Goal: Task Accomplishment & Management: Manage account settings

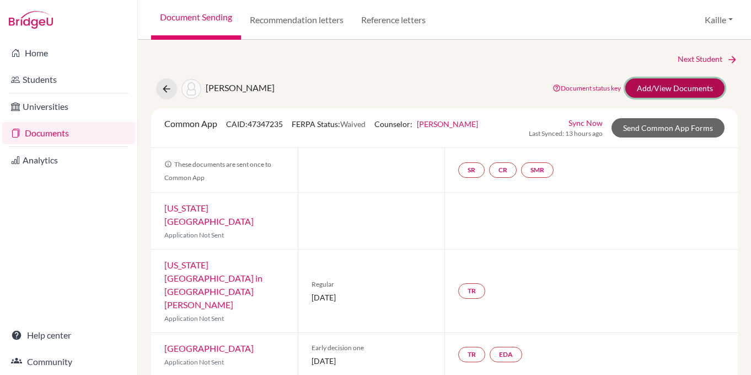
click at [676, 86] on link "Add/View Documents" at bounding box center [675, 87] width 99 height 19
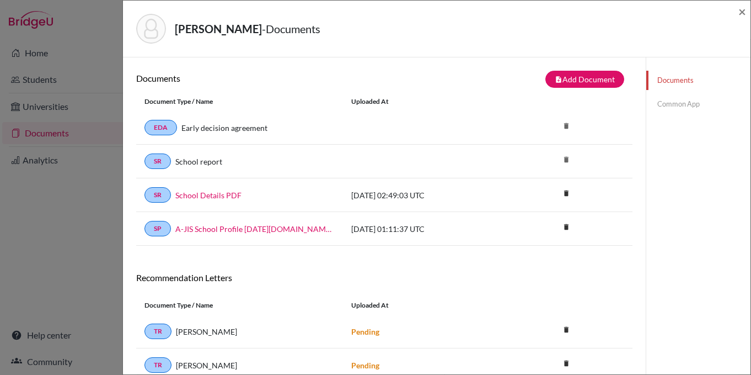
scroll to position [26, 0]
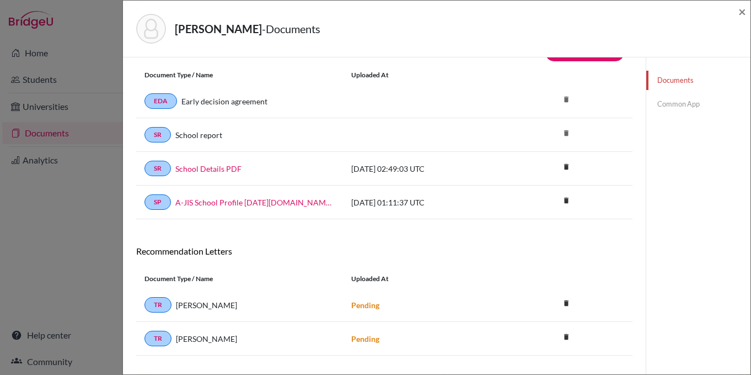
click at [679, 100] on link "Common App" at bounding box center [699, 103] width 104 height 19
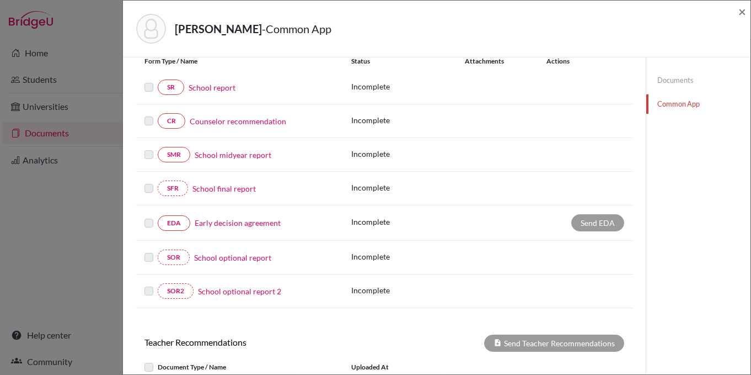
scroll to position [136, 0]
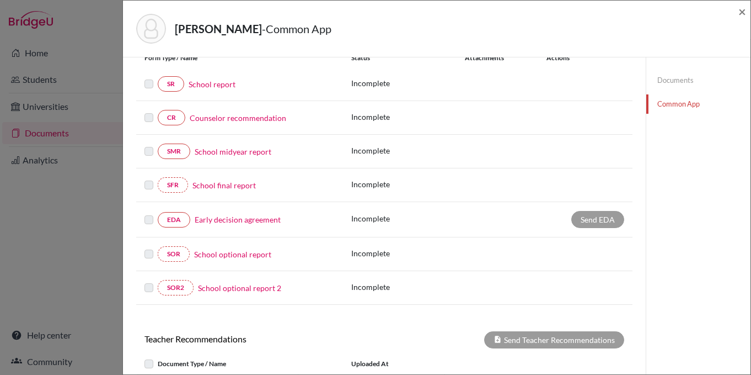
click at [264, 221] on link "Early decision agreement" at bounding box center [238, 220] width 86 height 12
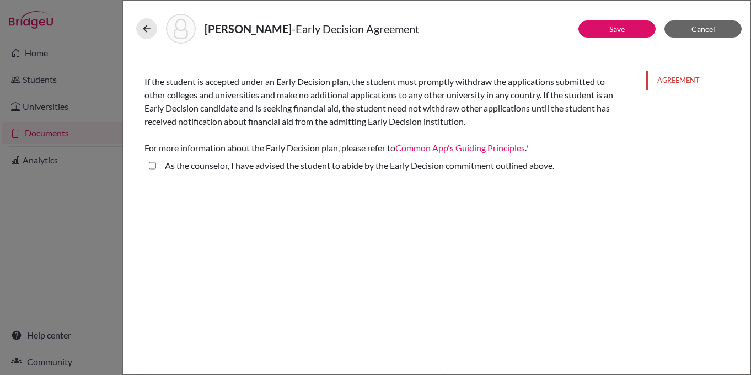
click at [153, 168] on above\ "As the counselor, I have advised the student to abide by the Early Decision com…" at bounding box center [152, 165] width 7 height 13
checkbox above\ "true"
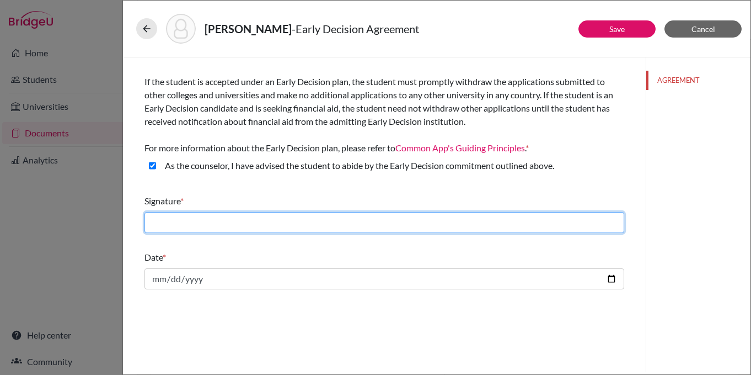
click at [183, 220] on input "text" at bounding box center [385, 222] width 480 height 21
type input "[PERSON_NAME]"
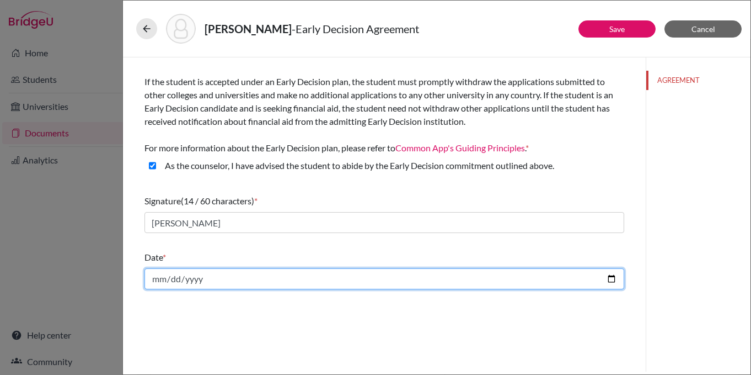
click at [246, 275] on input "date" at bounding box center [385, 278] width 480 height 21
type input "2025-10-06"
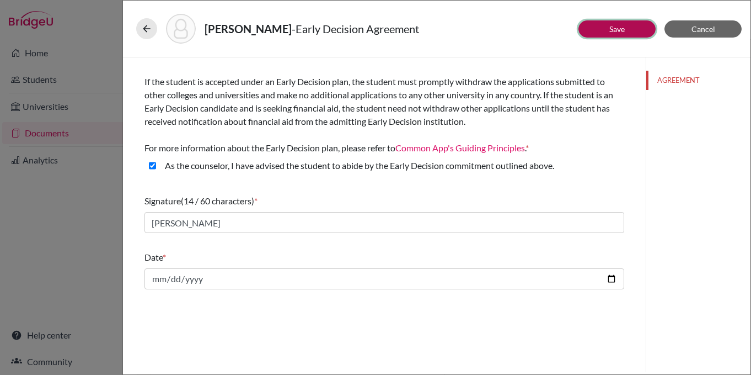
click at [620, 29] on link "Save" at bounding box center [617, 28] width 15 height 9
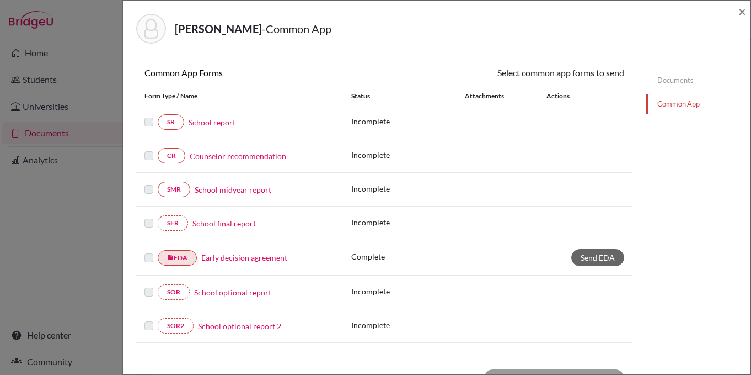
scroll to position [99, 0]
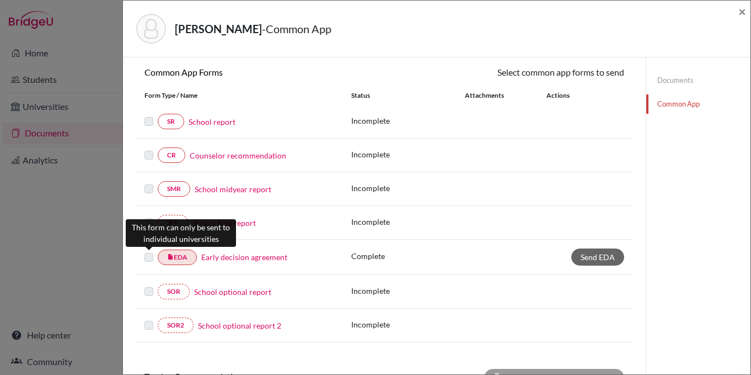
click at [147, 250] on label at bounding box center [149, 250] width 9 height 0
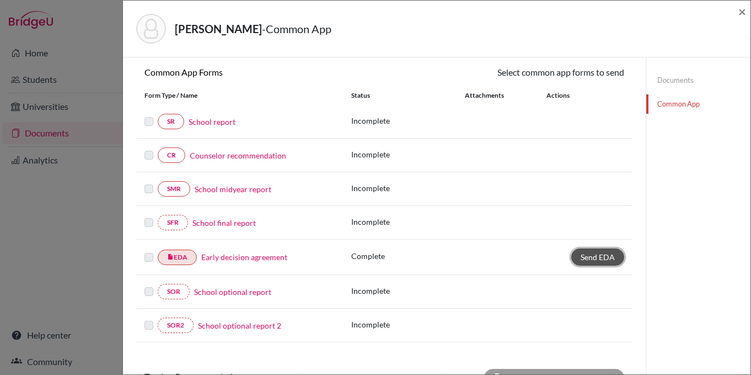
click at [610, 258] on span "Send EDA" at bounding box center [598, 256] width 34 height 9
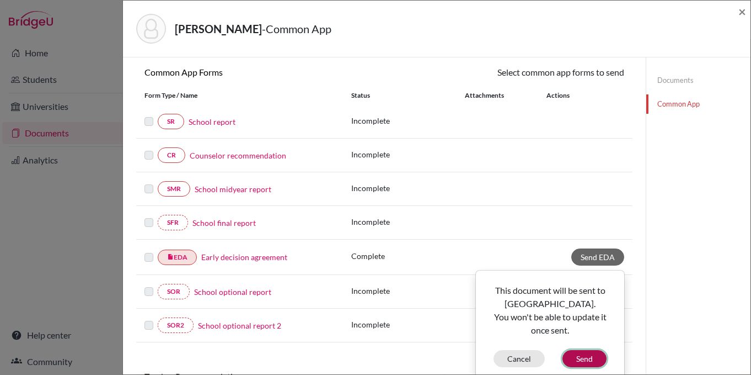
click at [593, 362] on button "Send" at bounding box center [585, 358] width 44 height 17
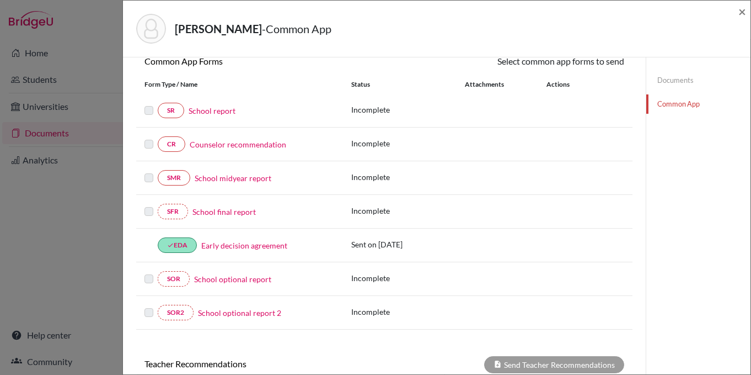
scroll to position [0, 0]
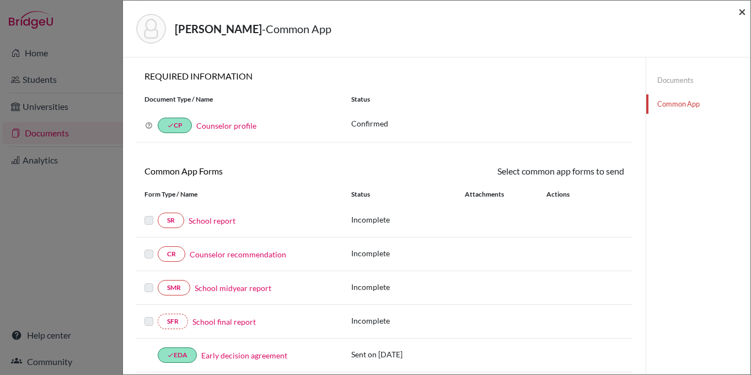
click at [744, 12] on span "×" at bounding box center [743, 11] width 8 height 16
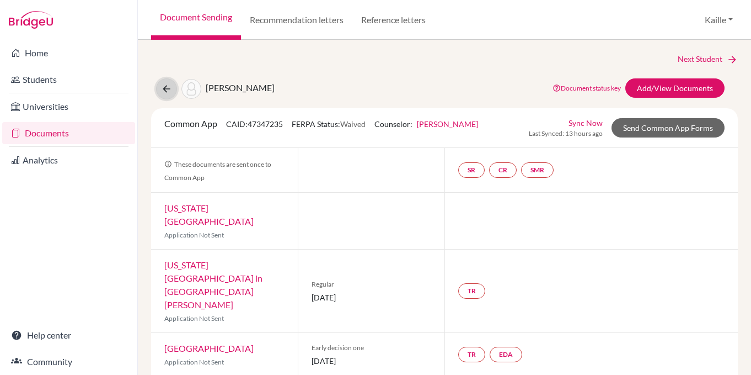
click at [169, 90] on icon at bounding box center [166, 88] width 11 height 11
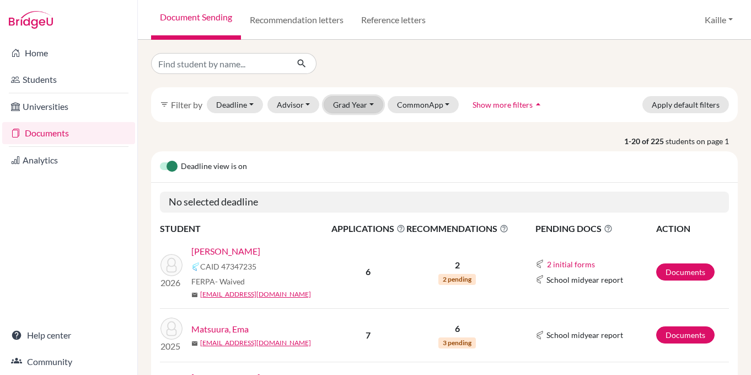
click at [351, 109] on button "Grad Year" at bounding box center [354, 104] width 60 height 17
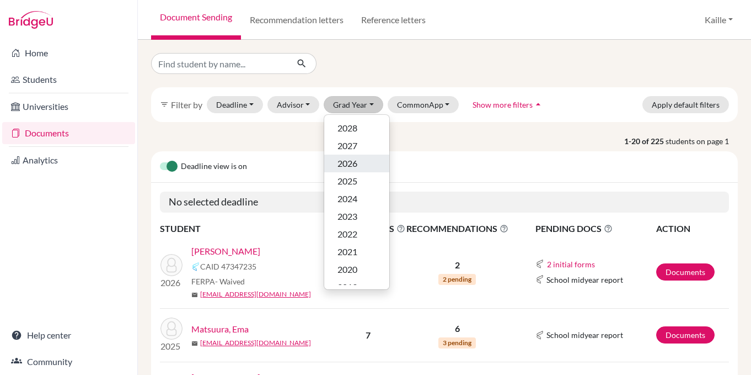
click at [363, 168] on div "2026" at bounding box center [357, 163] width 39 height 13
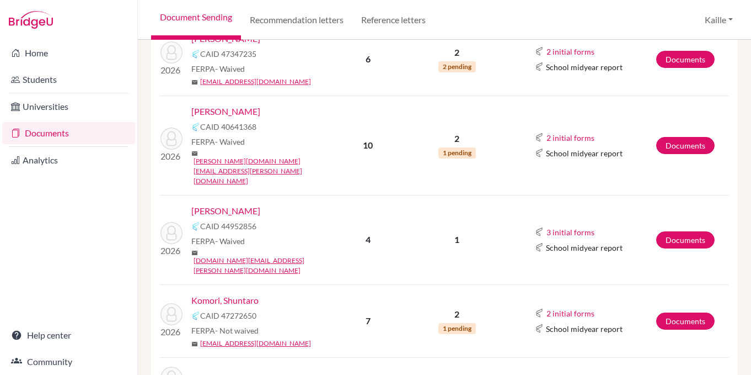
scroll to position [264, 0]
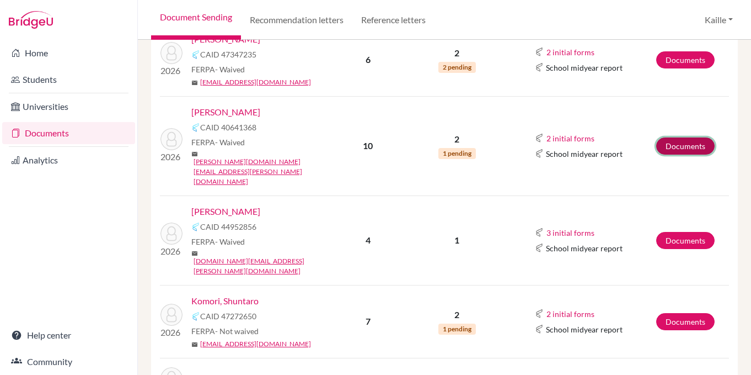
click at [688, 137] on link "Documents" at bounding box center [686, 145] width 58 height 17
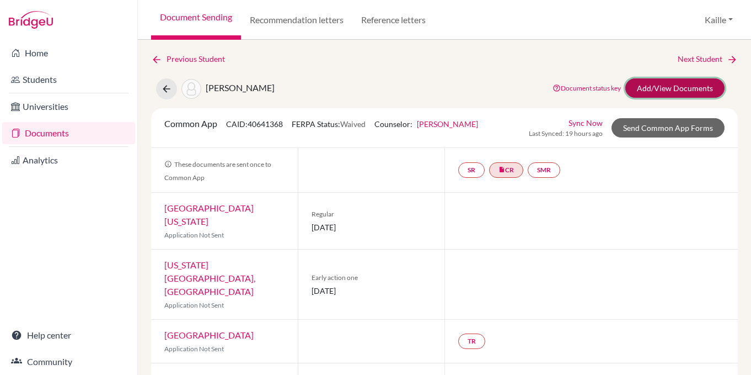
click at [685, 87] on link "Add/View Documents" at bounding box center [675, 87] width 99 height 19
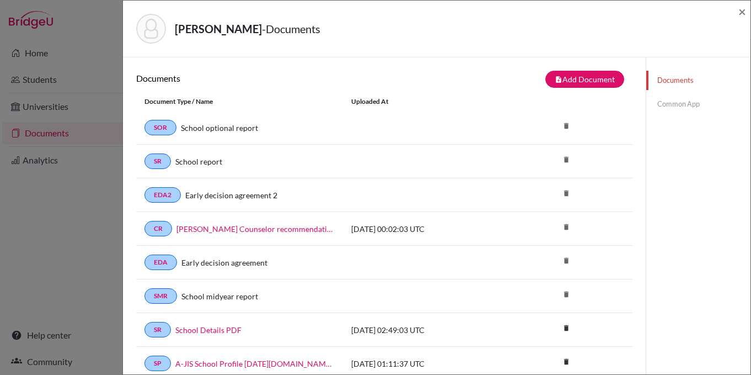
click at [693, 108] on link "Common App" at bounding box center [699, 103] width 104 height 19
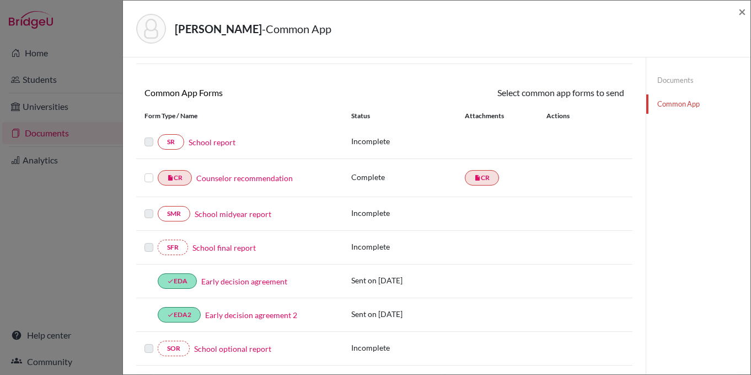
scroll to position [129, 0]
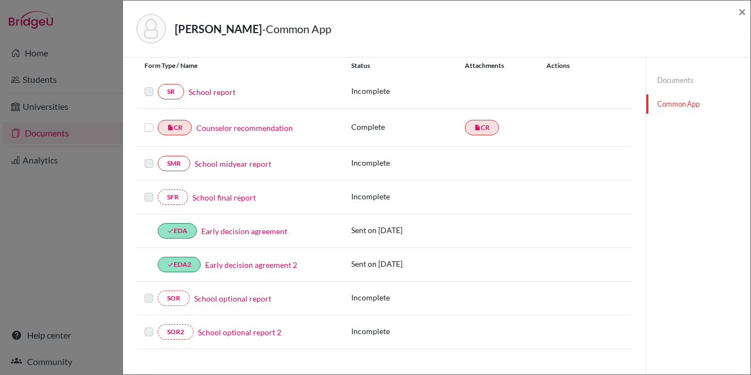
click at [149, 121] on label at bounding box center [149, 121] width 9 height 0
click at [0, 0] on input "checkbox" at bounding box center [0, 0] width 0 height 0
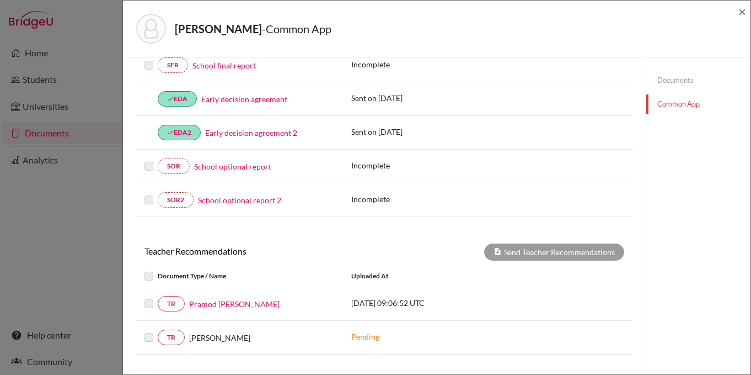
scroll to position [262, 0]
click at [158, 296] on label at bounding box center [158, 296] width 0 height 0
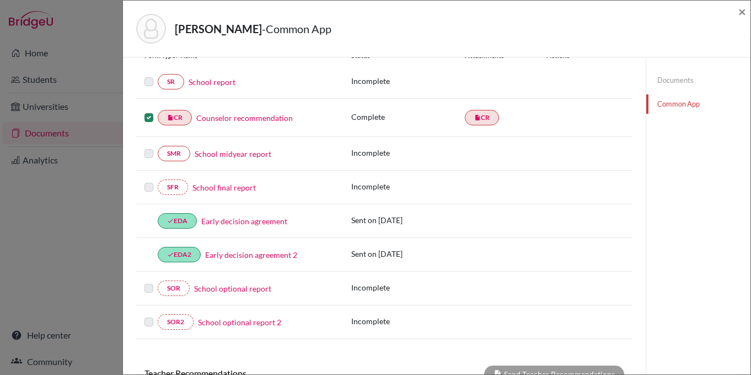
scroll to position [62, 0]
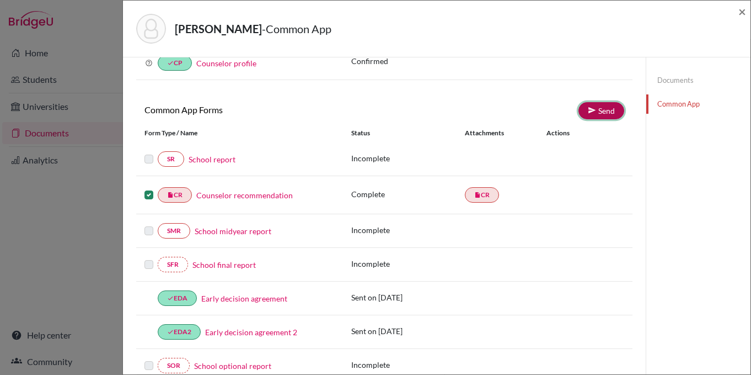
click at [601, 107] on link "Send" at bounding box center [602, 110] width 46 height 17
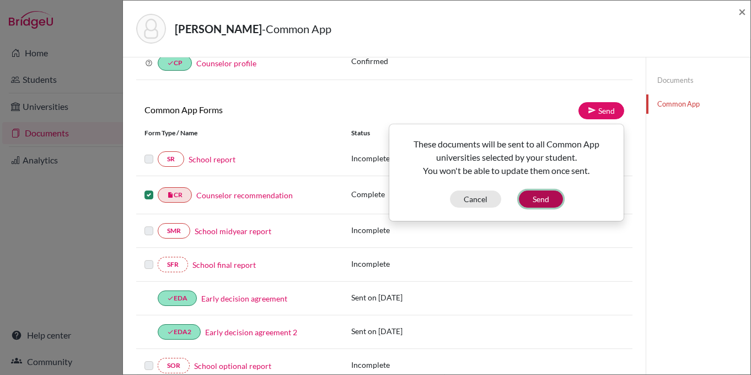
click at [551, 201] on button "Send" at bounding box center [541, 198] width 44 height 17
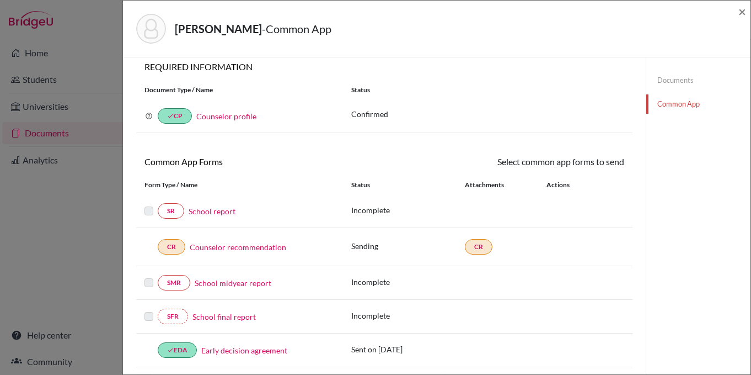
scroll to position [0, 0]
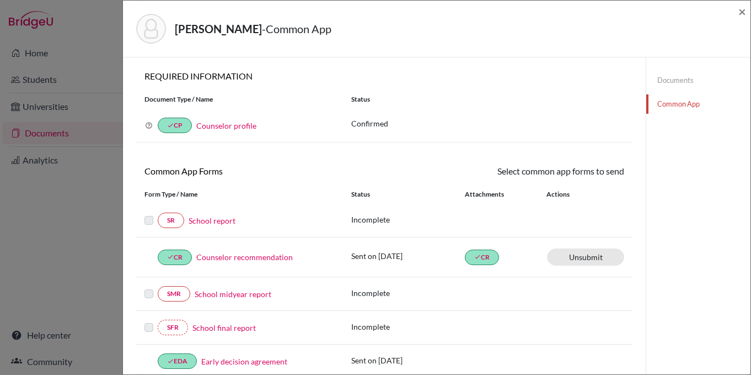
click at [747, 14] on div "Kim, Joseph - Common App ×" at bounding box center [437, 29] width 628 height 57
click at [741, 15] on span "×" at bounding box center [743, 11] width 8 height 16
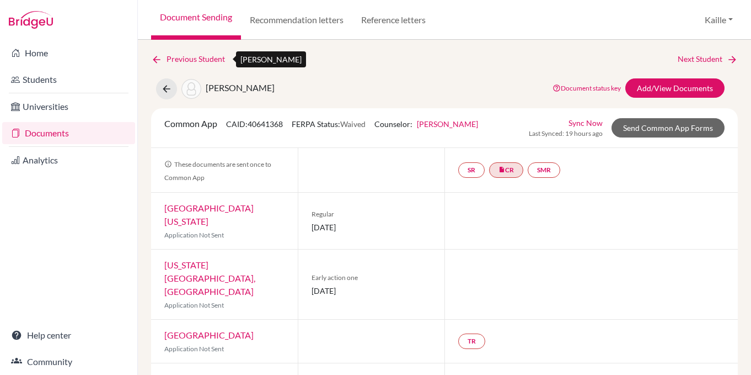
click at [174, 63] on link "Previous Student" at bounding box center [192, 59] width 83 height 12
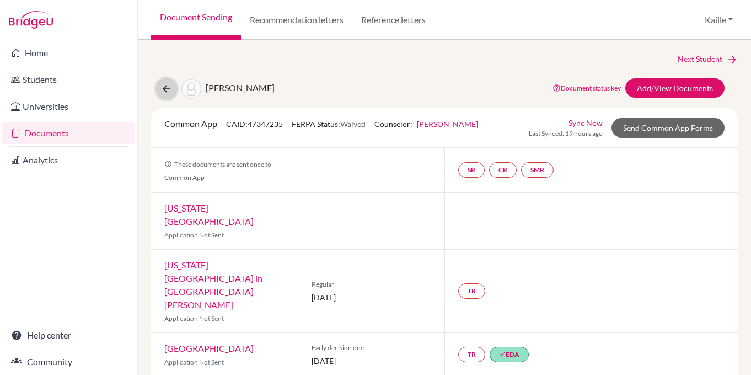
click at [163, 83] on icon at bounding box center [166, 88] width 11 height 11
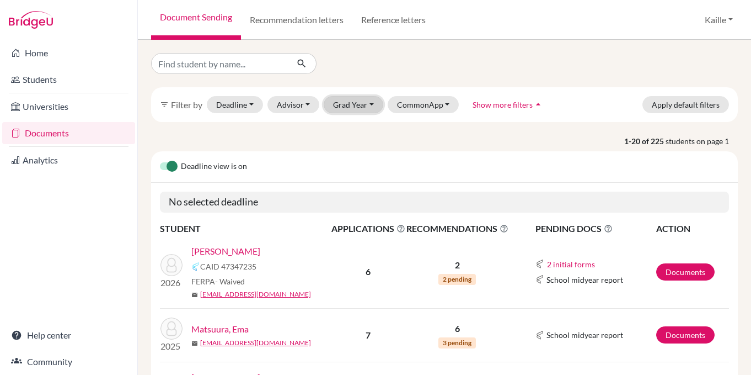
click at [363, 105] on button "Grad Year" at bounding box center [354, 104] width 60 height 17
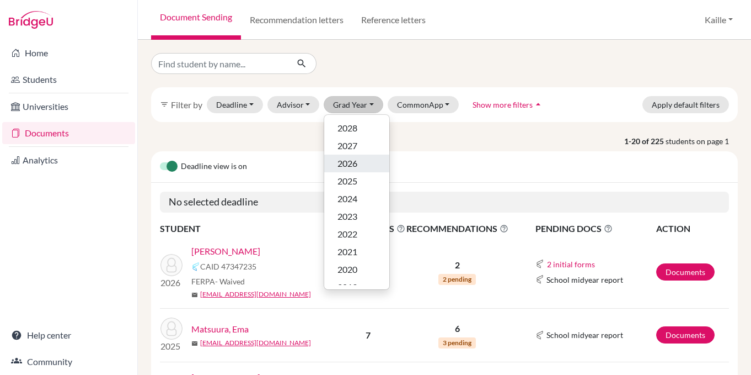
click at [359, 162] on div "2026" at bounding box center [357, 163] width 39 height 13
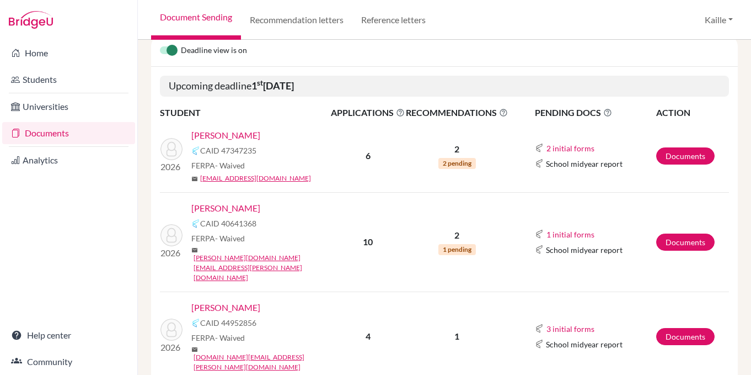
scroll to position [183, 0]
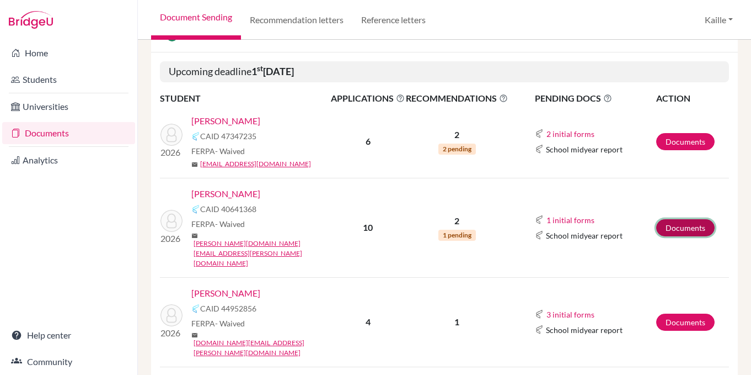
click at [684, 222] on link "Documents" at bounding box center [686, 227] width 58 height 17
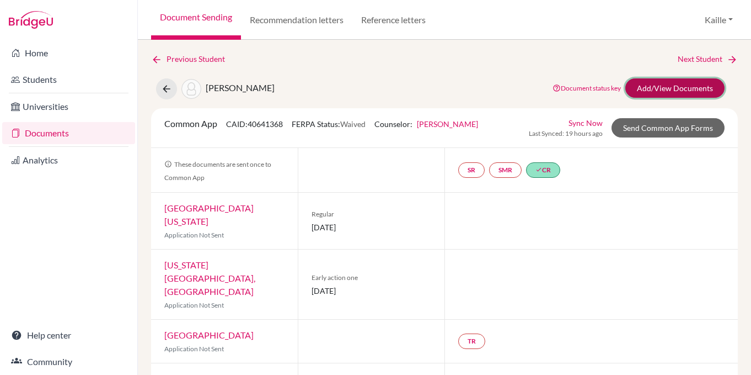
click at [684, 86] on link "Add/View Documents" at bounding box center [675, 87] width 99 height 19
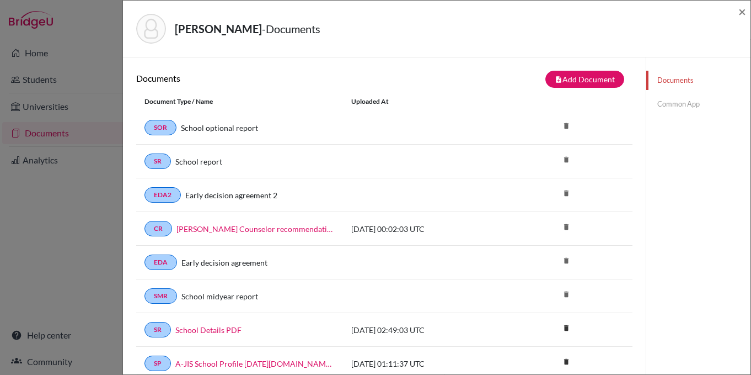
click at [674, 109] on link "Common App" at bounding box center [699, 103] width 104 height 19
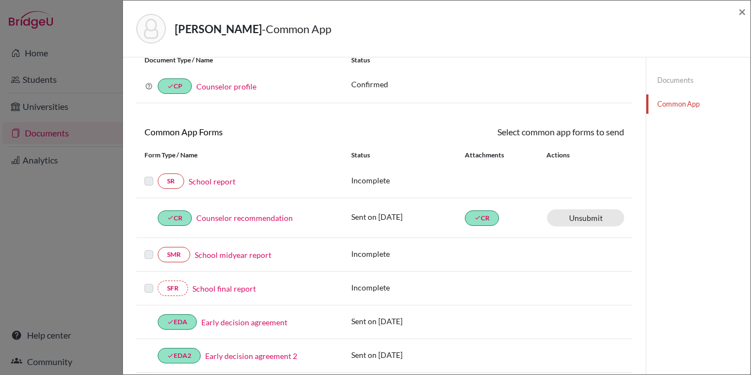
scroll to position [41, 0]
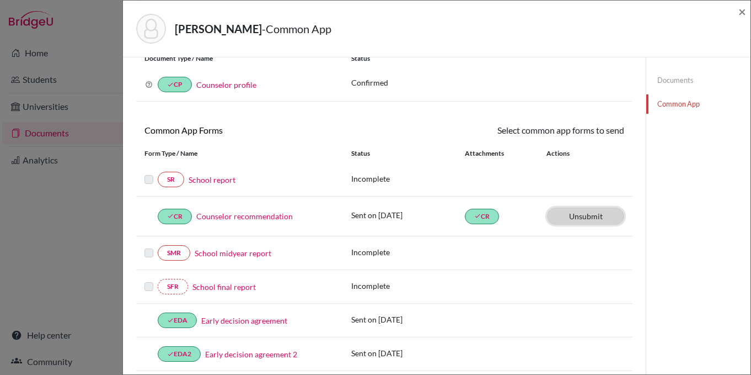
click at [589, 216] on link "Unsubmit This document will be un-submitted from all Common App universities it…" at bounding box center [585, 215] width 77 height 17
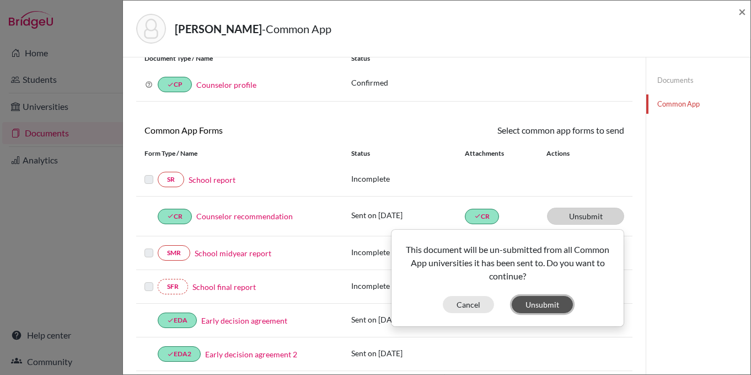
click at [545, 310] on button "Unsubmit" at bounding box center [542, 304] width 61 height 17
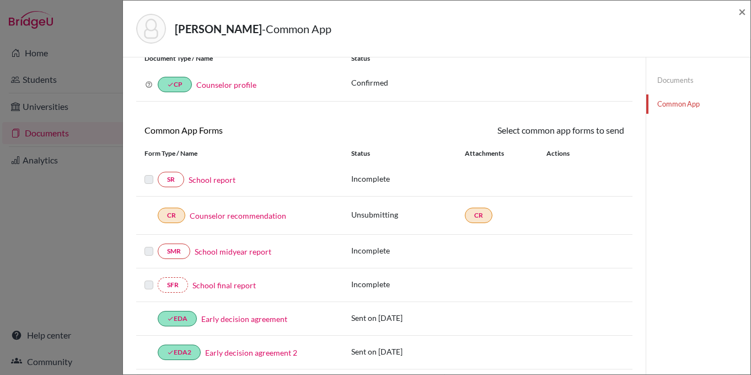
scroll to position [0, 0]
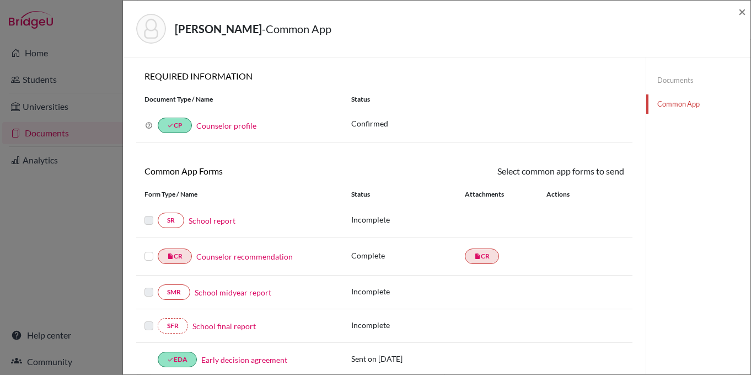
click at [699, 79] on link "Documents" at bounding box center [699, 80] width 104 height 19
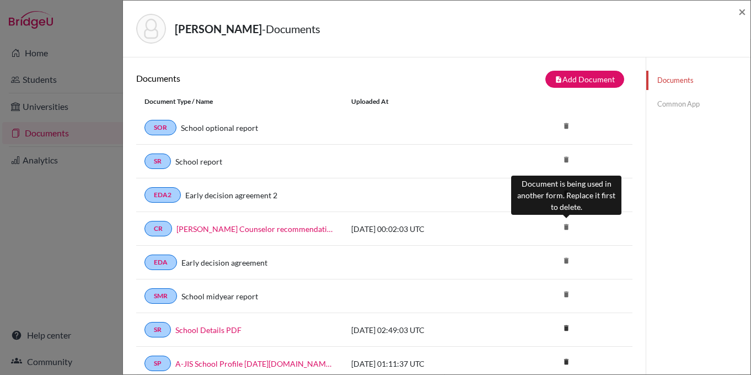
click at [572, 226] on icon "delete" at bounding box center [566, 226] width 17 height 17
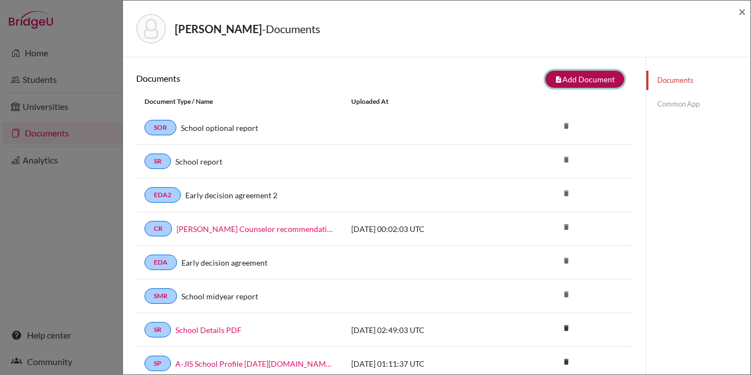
click at [598, 81] on button "note_add Add Document" at bounding box center [585, 79] width 79 height 17
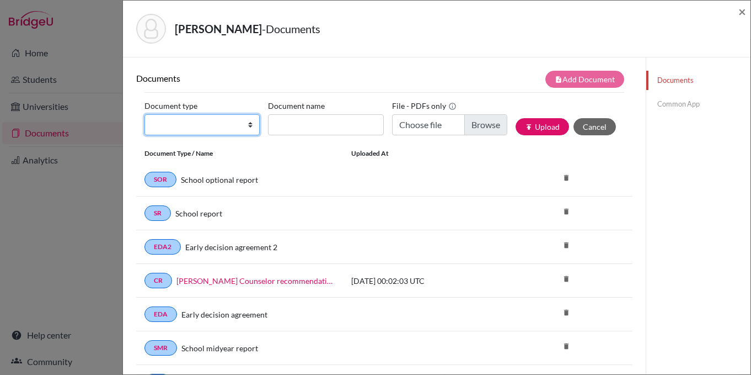
click at [246, 125] on select "Change explanation for Common App reports Counselor recommendation Internationa…" at bounding box center [202, 124] width 115 height 21
select select "4"
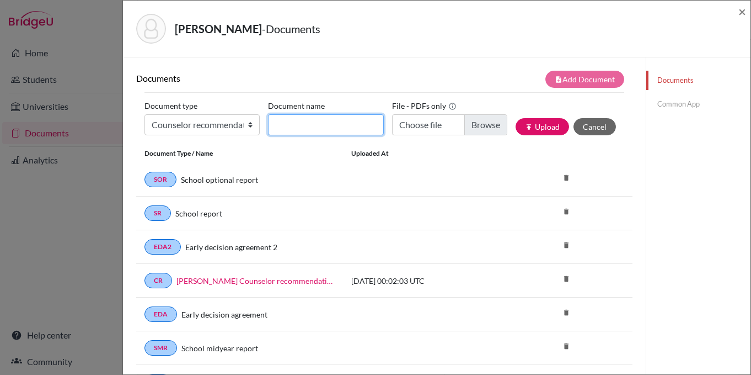
click at [319, 125] on input "Document name" at bounding box center [325, 124] width 115 height 21
type input "[PERSON_NAME] Counselor Recommendation"
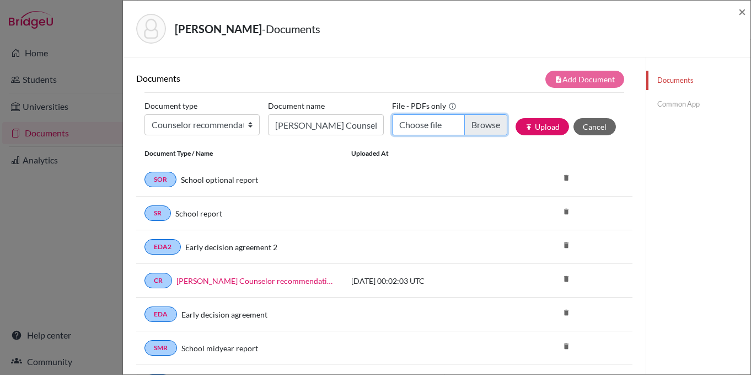
click at [485, 131] on input "Choose file" at bounding box center [449, 124] width 115 height 21
type input "C:\fakepath\[PERSON_NAME] (1).pdf"
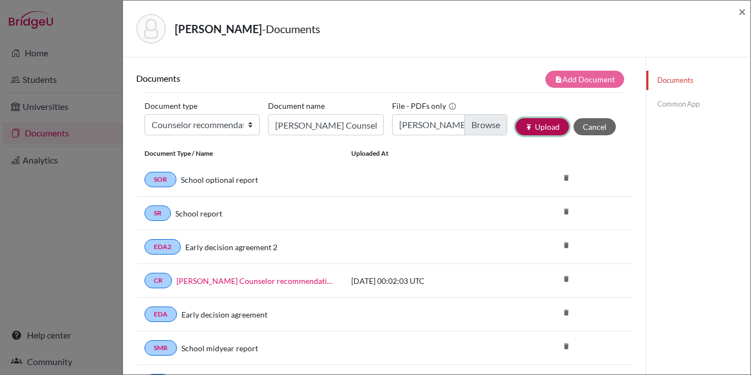
click at [557, 129] on button "publish Upload" at bounding box center [543, 126] width 54 height 17
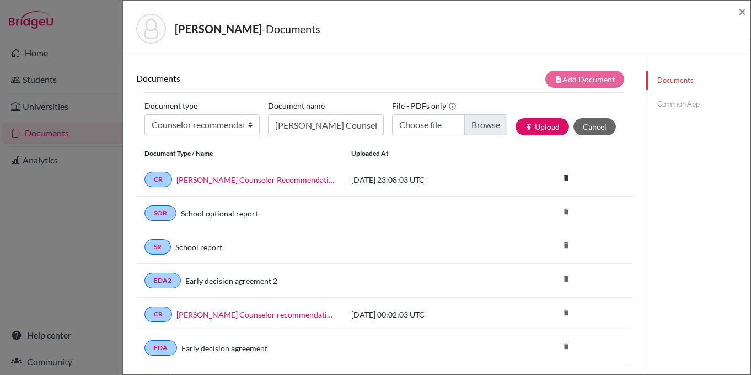
scroll to position [26, 0]
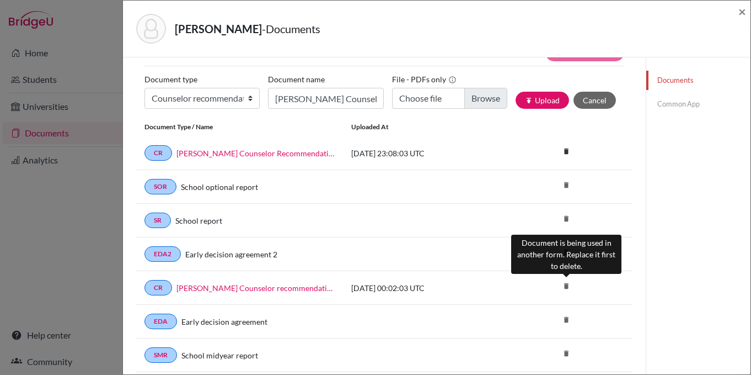
click at [566, 284] on icon "delete" at bounding box center [566, 286] width 17 height 17
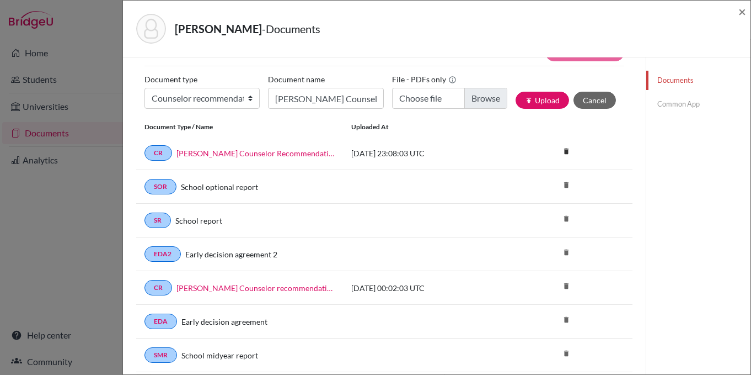
click at [677, 101] on link "Common App" at bounding box center [699, 103] width 104 height 19
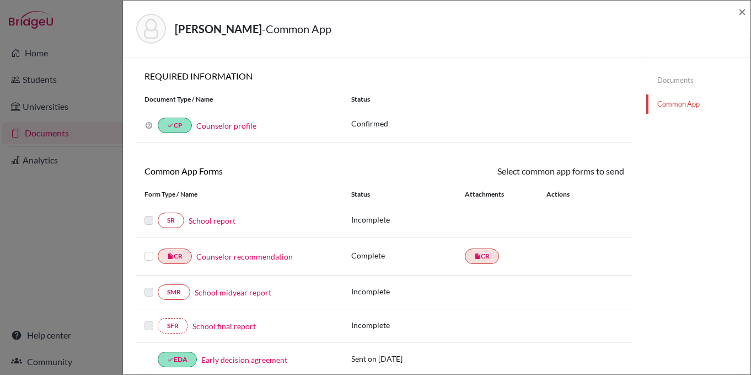
click at [376, 263] on div "Complete" at bounding box center [408, 256] width 114 height 14
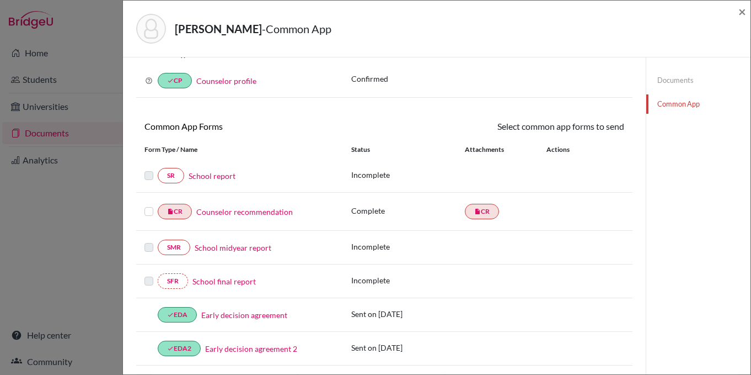
scroll to position [1, 0]
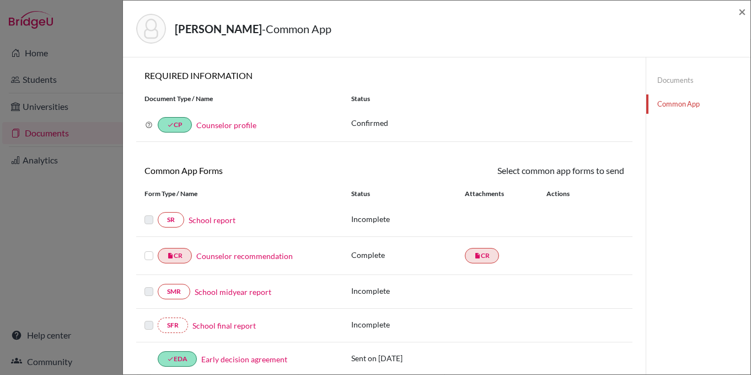
click at [693, 76] on link "Documents" at bounding box center [699, 80] width 104 height 19
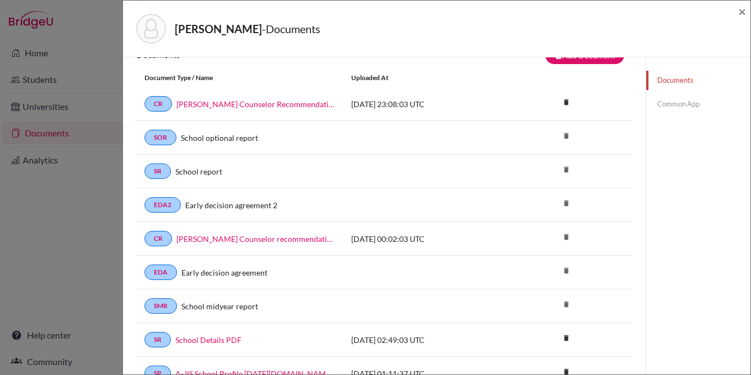
scroll to position [26, 0]
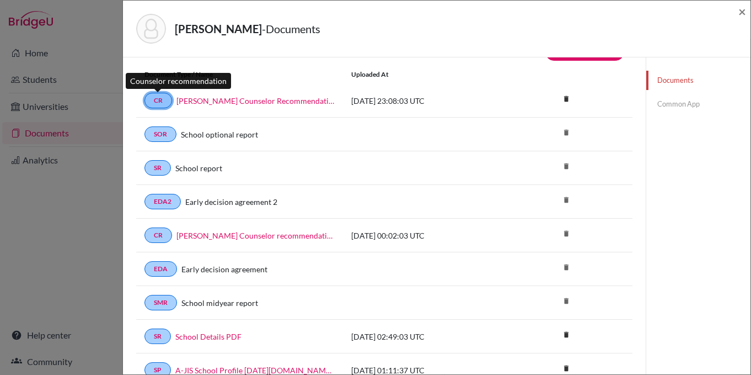
click at [159, 105] on link "CR" at bounding box center [159, 100] width 28 height 15
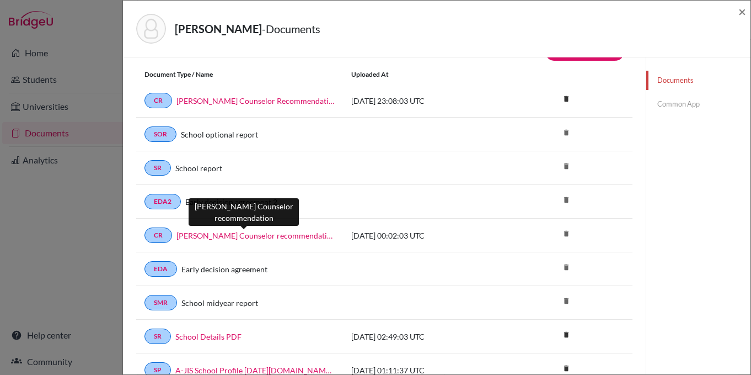
click at [217, 235] on link "Joseph Kim Counselor recommendation" at bounding box center [256, 236] width 158 height 12
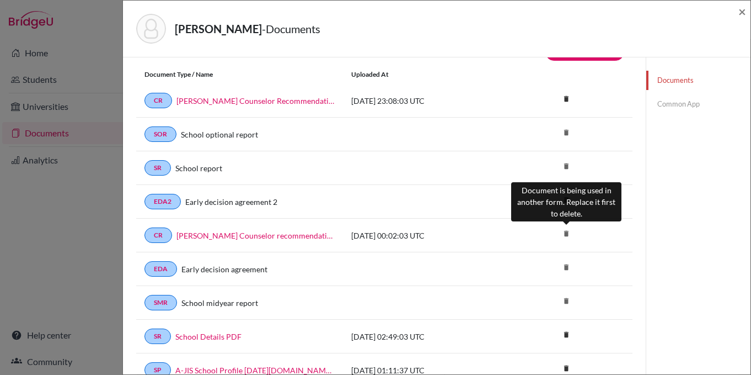
click at [565, 233] on icon "delete" at bounding box center [566, 233] width 17 height 17
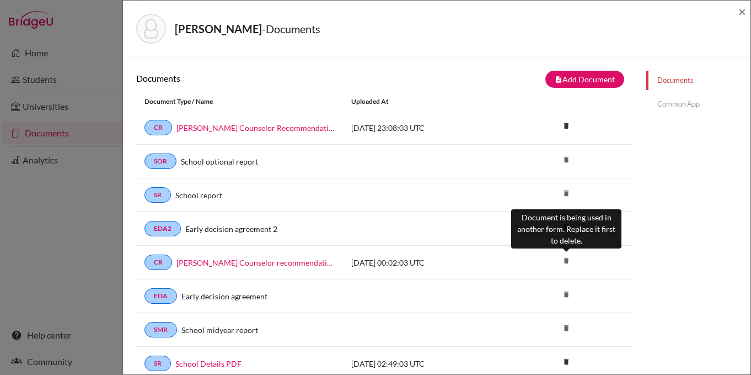
click at [567, 254] on icon "delete" at bounding box center [566, 260] width 17 height 17
click at [567, 260] on icon "delete" at bounding box center [566, 260] width 17 height 17
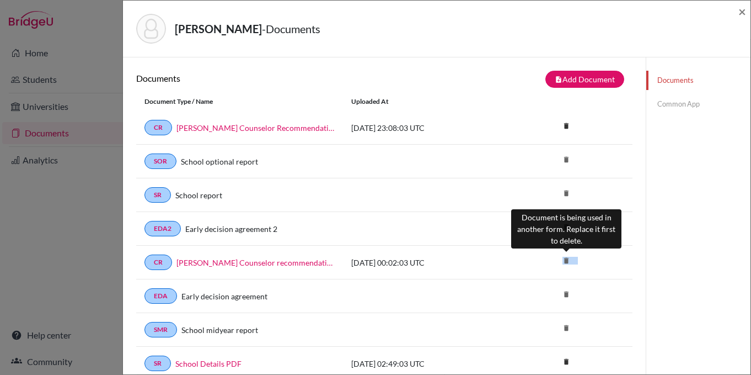
click at [567, 260] on icon "delete" at bounding box center [566, 260] width 17 height 17
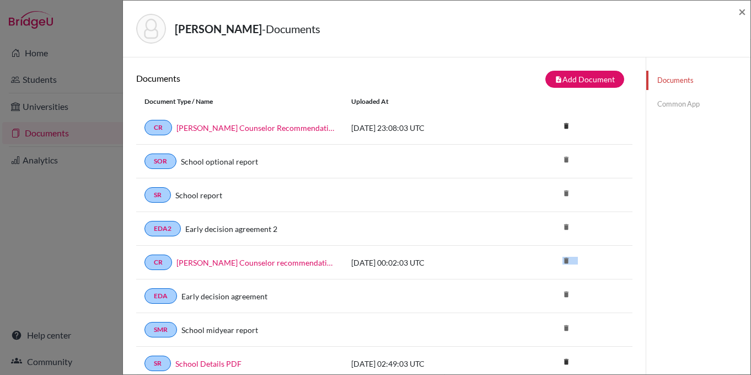
click at [697, 106] on link "Common App" at bounding box center [699, 103] width 104 height 19
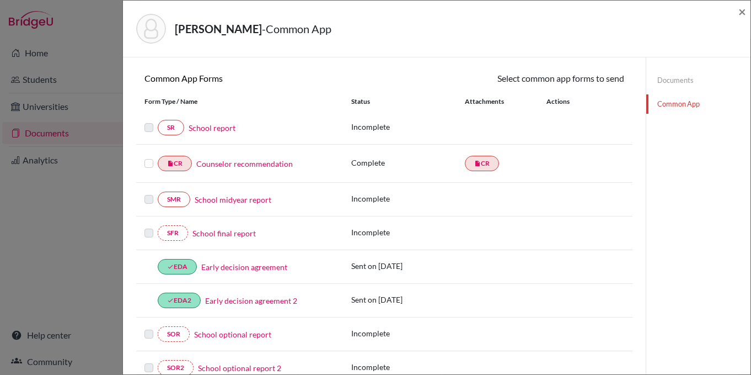
scroll to position [97, 0]
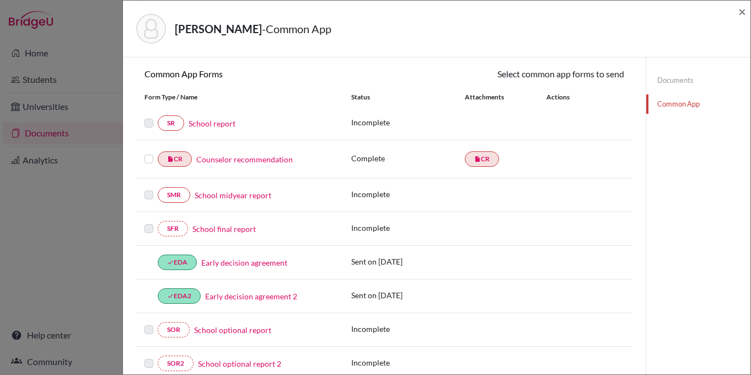
click at [366, 159] on p "Complete" at bounding box center [408, 158] width 114 height 12
click at [689, 79] on link "Documents" at bounding box center [699, 80] width 104 height 19
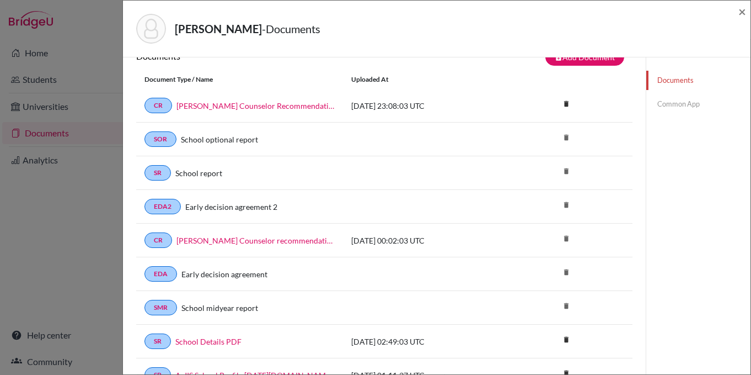
scroll to position [21, 0]
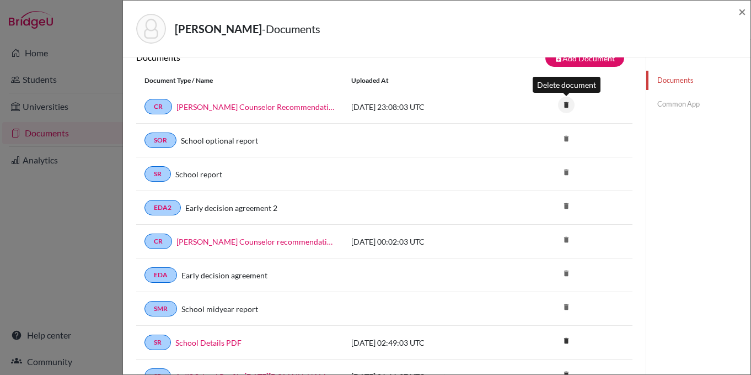
click at [566, 102] on icon "delete" at bounding box center [566, 105] width 17 height 17
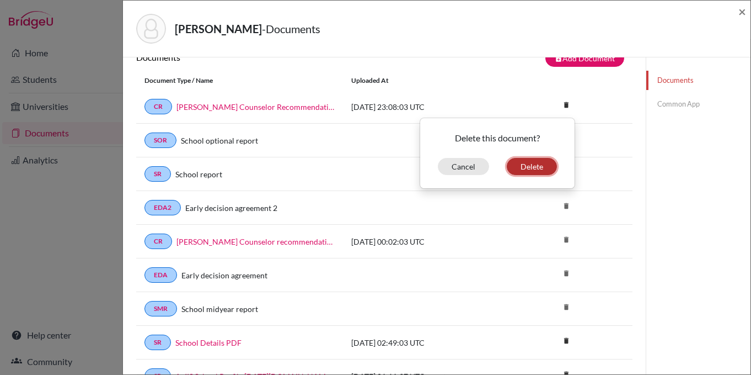
click at [545, 166] on button "Delete" at bounding box center [532, 166] width 50 height 17
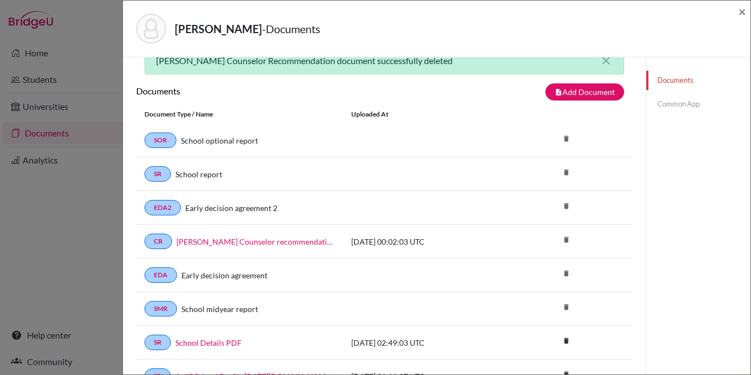
scroll to position [0, 0]
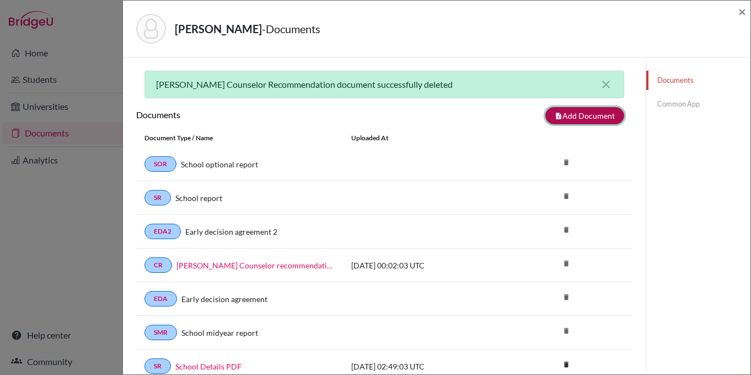
click at [601, 118] on button "note_add Add Document" at bounding box center [585, 115] width 79 height 17
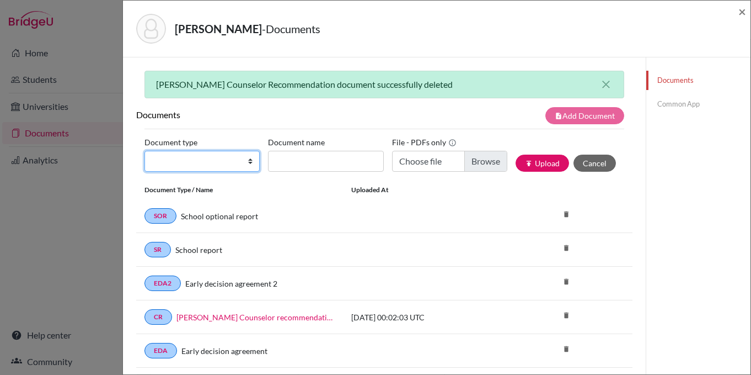
click at [247, 159] on select "Change explanation for Common App reports Counselor recommendation Internationa…" at bounding box center [202, 161] width 115 height 21
select select "4"
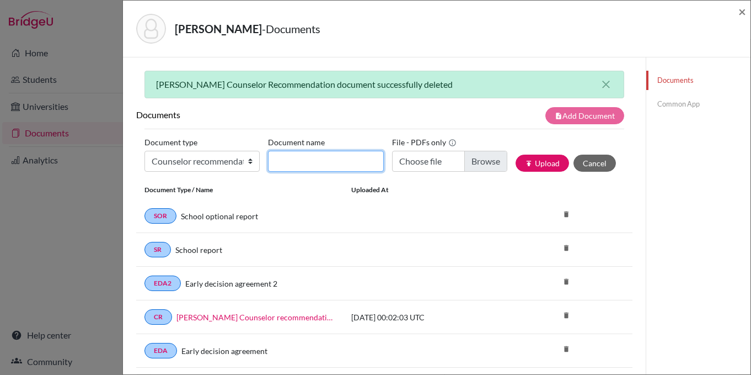
click at [316, 161] on input "Document name" at bounding box center [325, 161] width 115 height 21
type input "[PERSON_NAME] Counselor Recommendation"
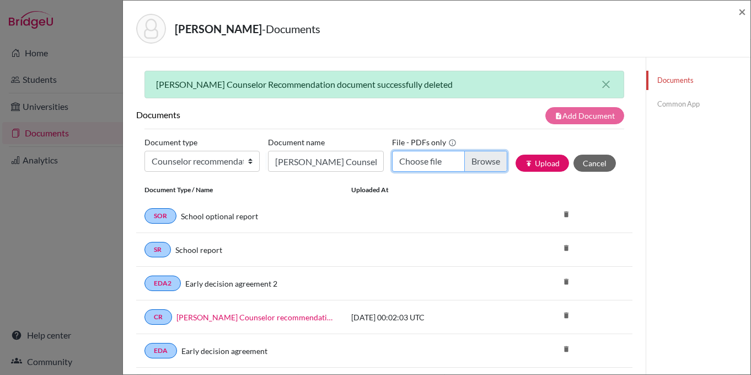
click at [482, 165] on input "Choose file" at bounding box center [449, 161] width 115 height 21
type input "C:\fakepath\[PERSON_NAME] (1).pdf"
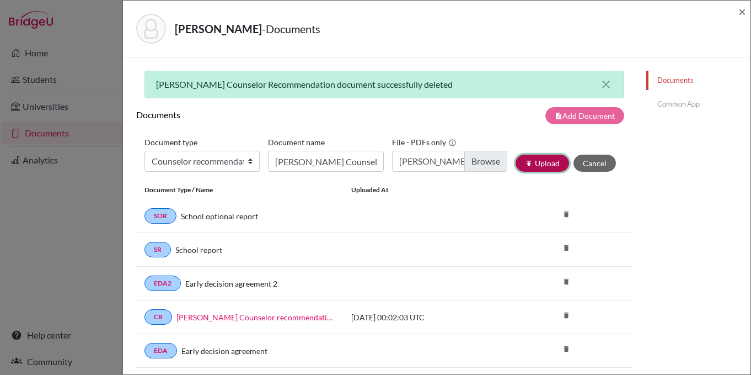
click at [548, 163] on button "publish Upload" at bounding box center [543, 162] width 54 height 17
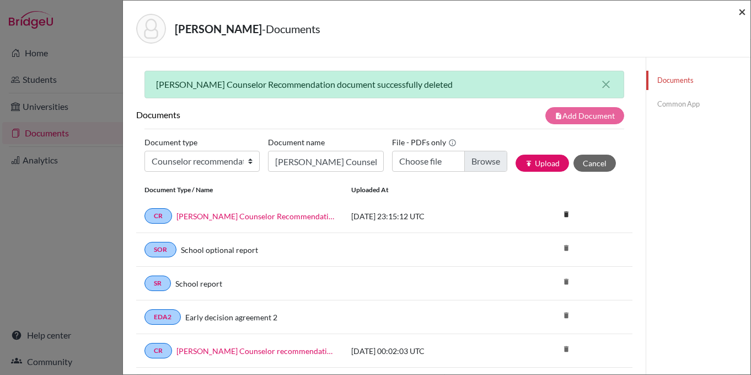
click at [745, 10] on span "×" at bounding box center [743, 11] width 8 height 16
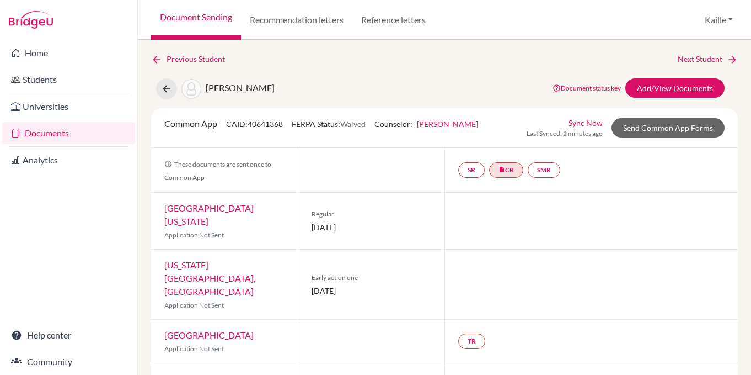
click at [200, 19] on link "Document Sending" at bounding box center [196, 20] width 90 height 40
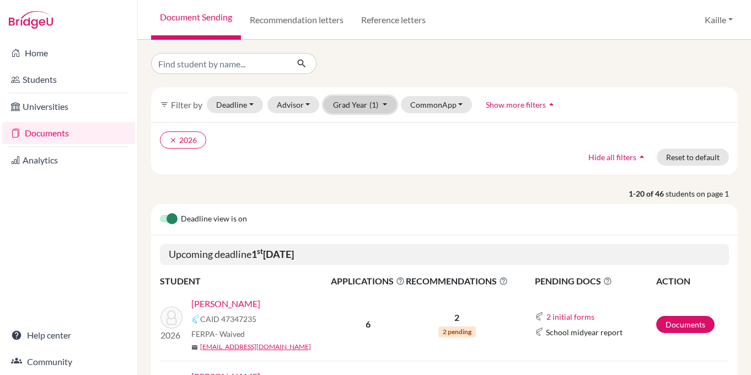
click at [377, 109] on span "(1)" at bounding box center [374, 104] width 9 height 9
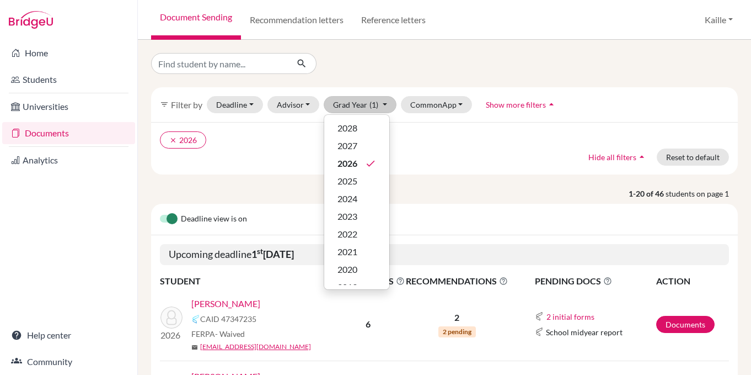
click at [440, 189] on p "1-20 of 46 students on page 1" at bounding box center [445, 194] width 604 height 12
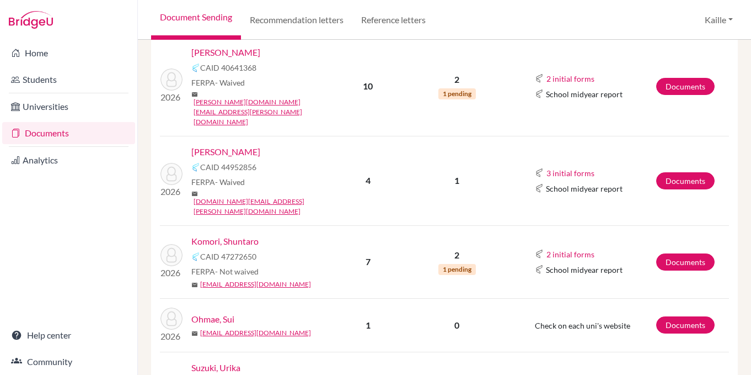
scroll to position [329, 0]
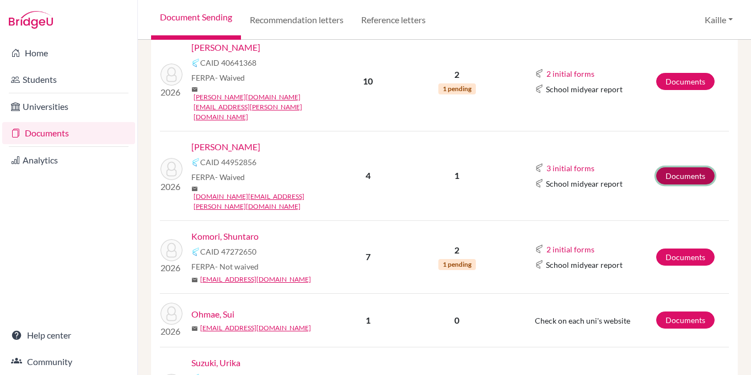
click at [675, 167] on link "Documents" at bounding box center [686, 175] width 58 height 17
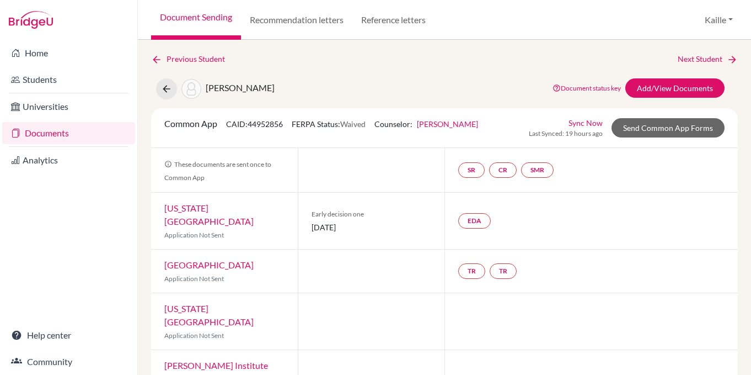
scroll to position [5, 0]
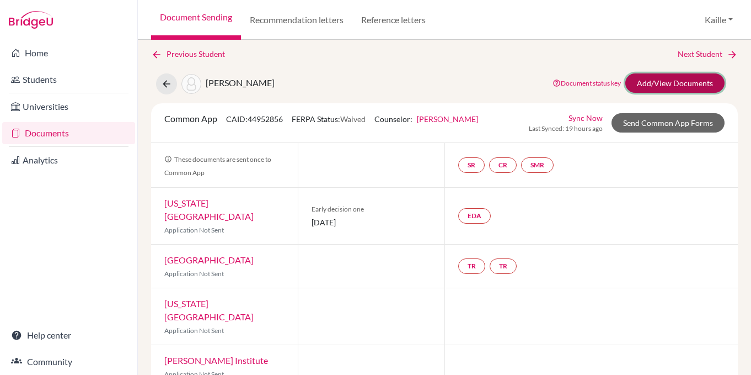
click at [675, 86] on link "Add/View Documents" at bounding box center [675, 82] width 99 height 19
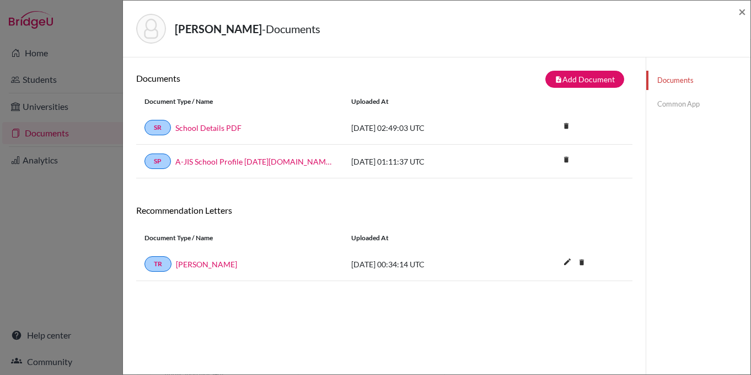
click at [698, 102] on link "Common App" at bounding box center [699, 103] width 104 height 19
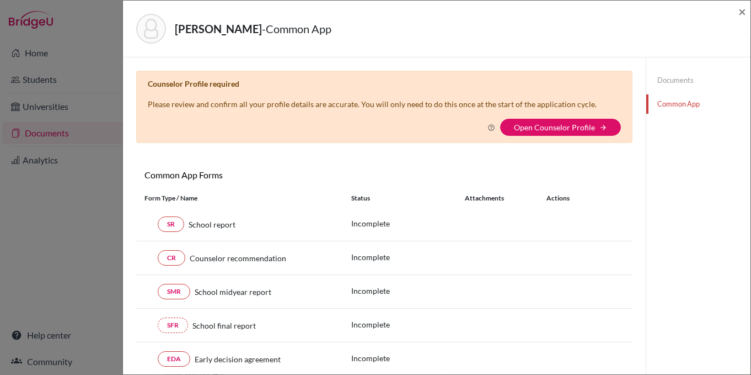
click at [562, 118] on div "Counselor Profile required Please review and confirm all your profile details a…" at bounding box center [384, 107] width 497 height 72
click at [562, 125] on link "Open Counselor Profile" at bounding box center [554, 126] width 81 height 9
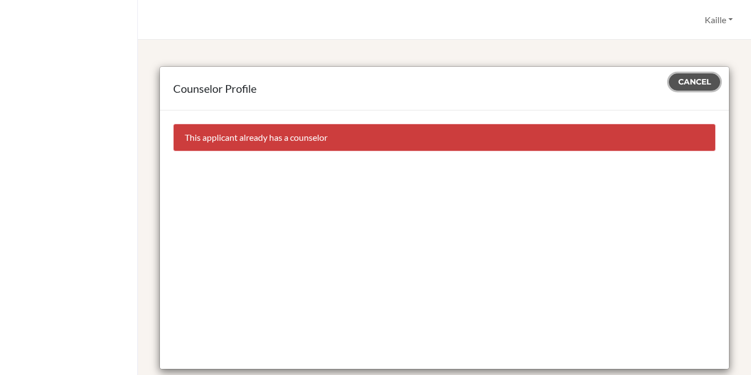
click at [691, 82] on span "Cancel" at bounding box center [695, 82] width 33 height 10
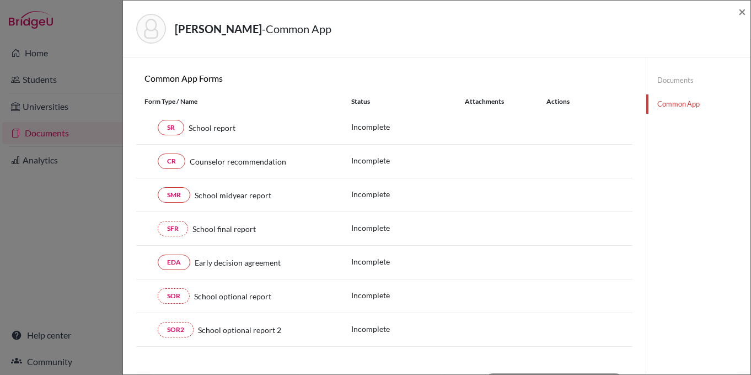
scroll to position [109, 0]
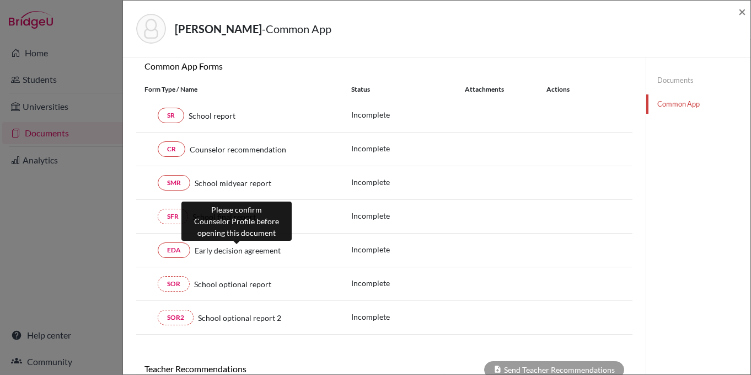
click at [253, 251] on span "Early decision agreement" at bounding box center [238, 250] width 86 height 12
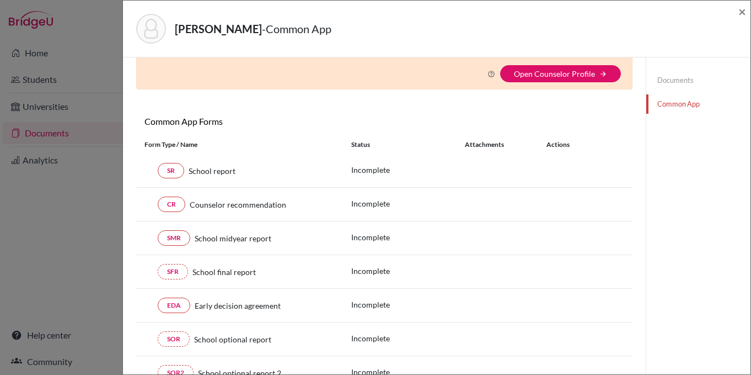
scroll to position [0, 0]
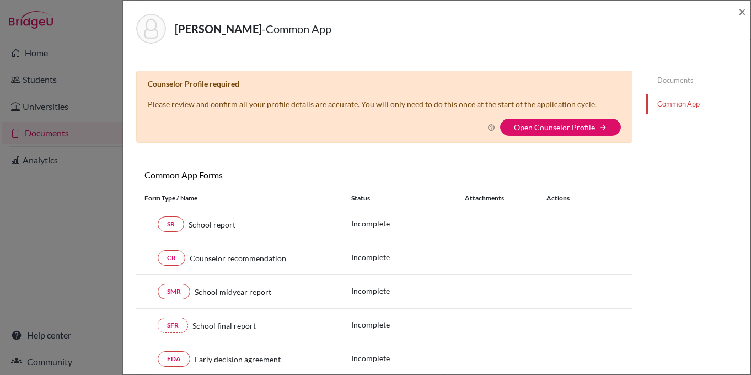
click at [673, 79] on link "Documents" at bounding box center [699, 80] width 104 height 19
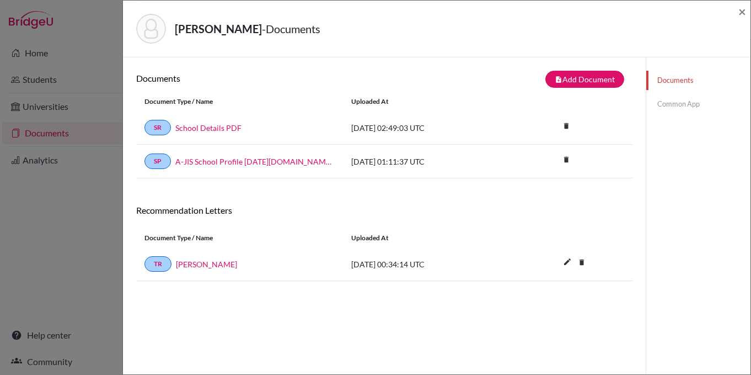
click at [683, 103] on link "Common App" at bounding box center [699, 103] width 104 height 19
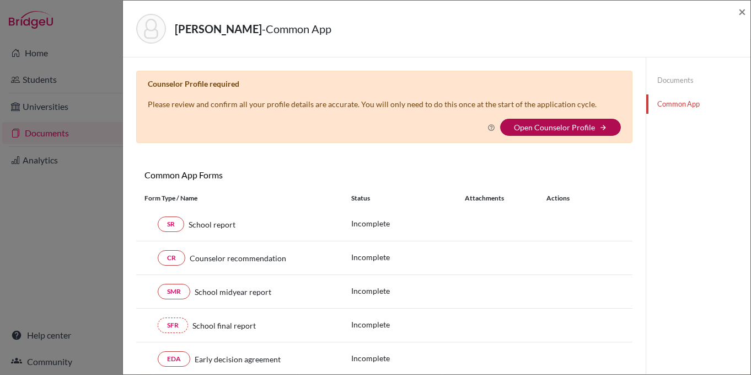
click at [584, 128] on link "Open Counselor Profile" at bounding box center [554, 126] width 81 height 9
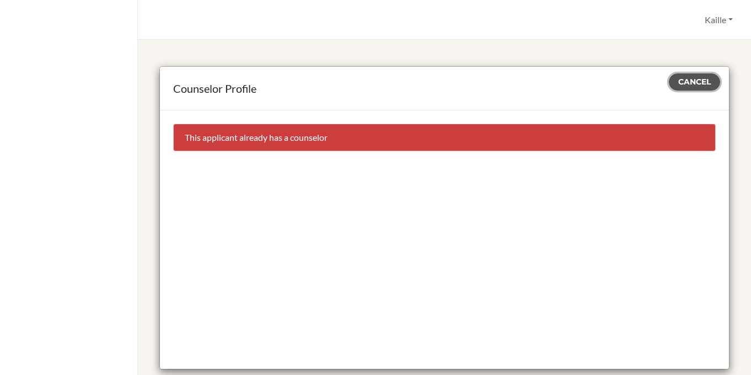
click at [707, 82] on span "Cancel" at bounding box center [695, 82] width 33 height 10
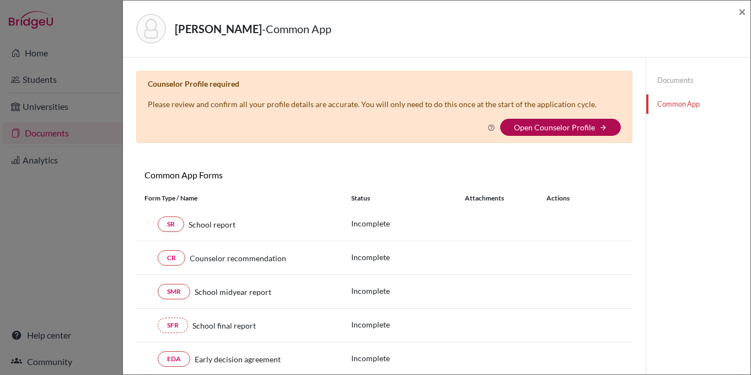
click at [574, 126] on link "Open Counselor Profile" at bounding box center [554, 126] width 81 height 9
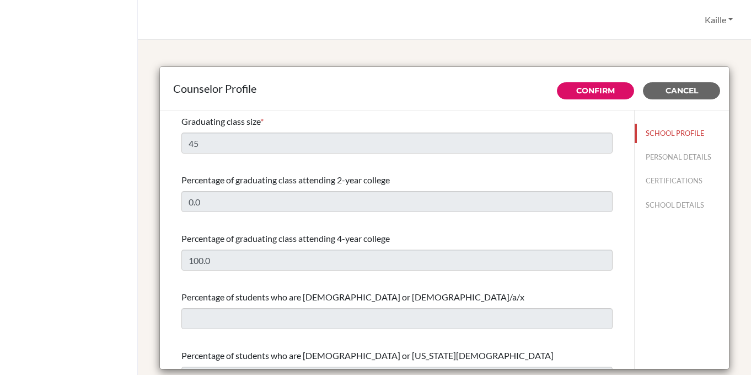
select select "0"
select select "307075"
click at [661, 159] on button "PERSONAL DETAILS" at bounding box center [682, 156] width 94 height 19
type input "Kaille"
type input "[PERSON_NAME]"
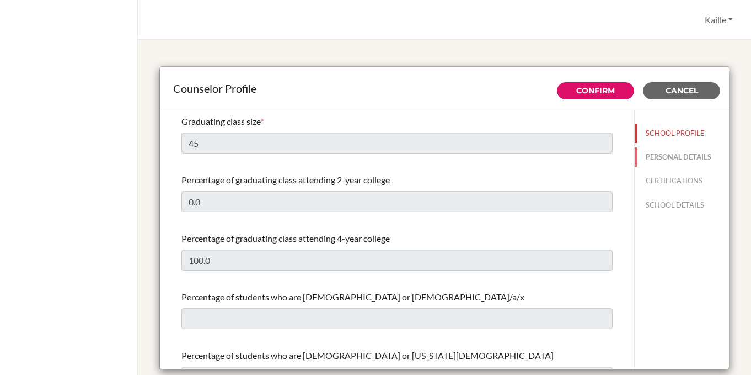
type input "Advisor"
type input "81.345-603-422"
type input "[EMAIL_ADDRESS][PERSON_NAME][DOMAIN_NAME]"
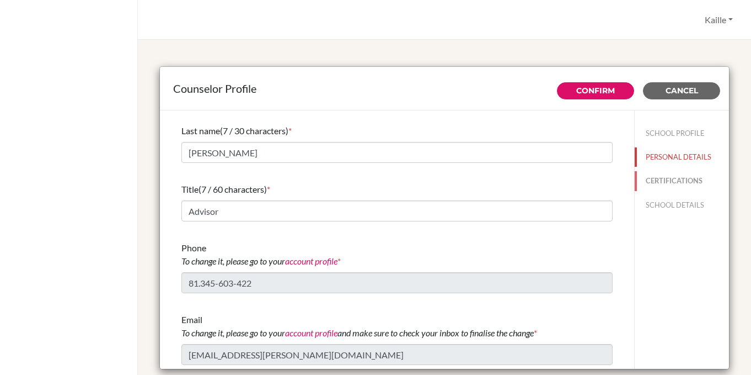
click at [676, 184] on button "CERTIFICATIONS" at bounding box center [682, 180] width 94 height 19
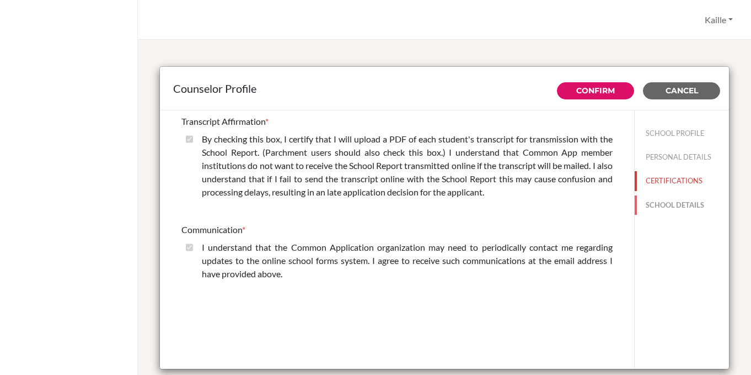
click at [668, 202] on button "SCHOOL DETAILS" at bounding box center [682, 204] width 94 height 19
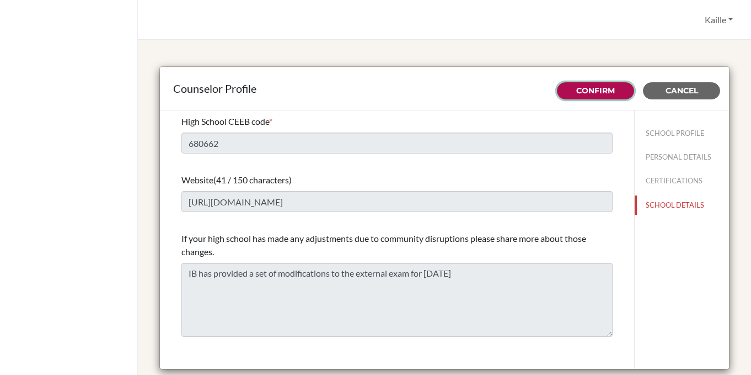
click at [602, 90] on link "Confirm" at bounding box center [596, 91] width 39 height 10
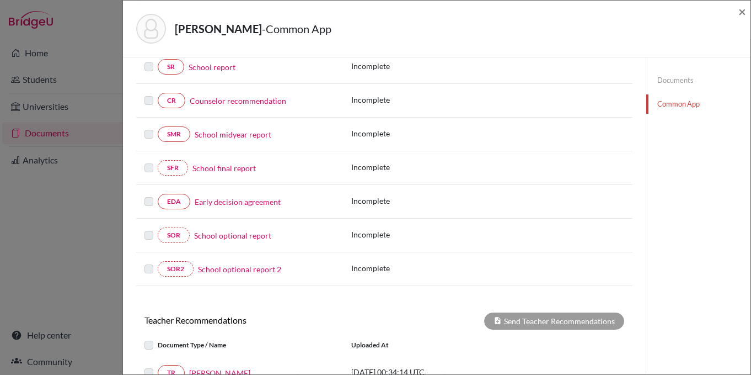
scroll to position [156, 0]
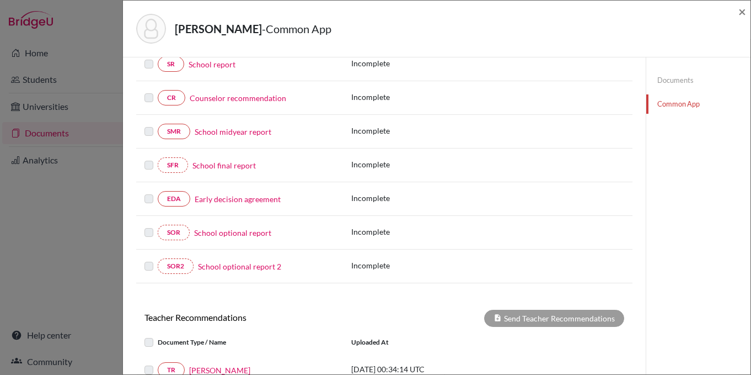
click at [212, 201] on link "Early decision agreement" at bounding box center [238, 199] width 86 height 12
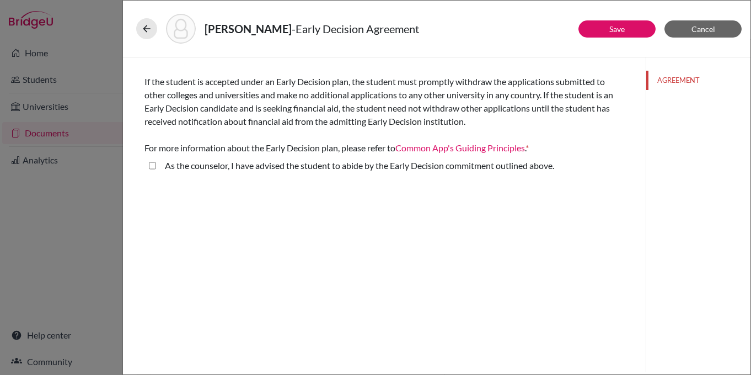
click at [154, 168] on above\ "As the counselor, I have advised the student to abide by the Early Decision com…" at bounding box center [152, 165] width 7 height 13
checkbox above\ "true"
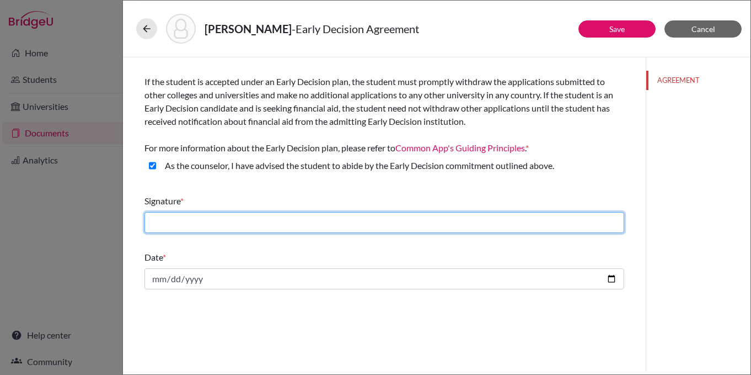
click at [554, 223] on input "text" at bounding box center [385, 222] width 480 height 21
type input "[PERSON_NAME]"
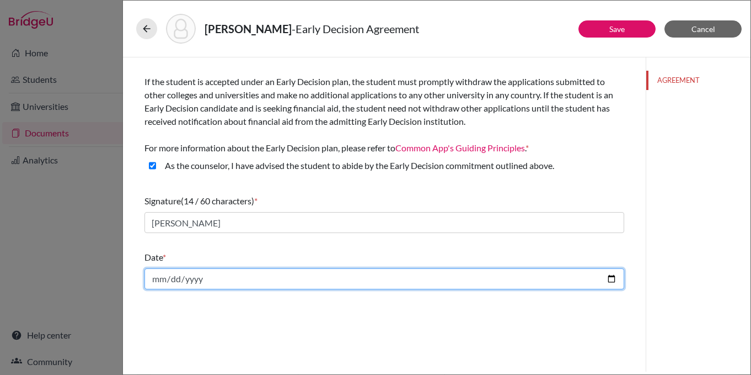
click at [535, 280] on input "date" at bounding box center [385, 278] width 480 height 21
type input "2025-10-06"
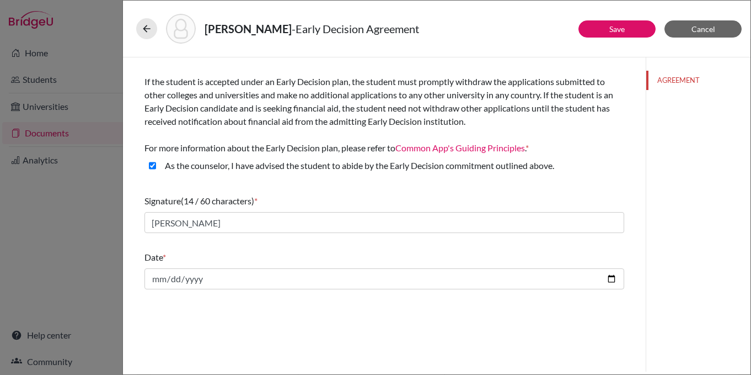
click at [691, 148] on div "AGREEMENT" at bounding box center [698, 214] width 105 height 314
click at [619, 26] on link "Save" at bounding box center [617, 28] width 15 height 9
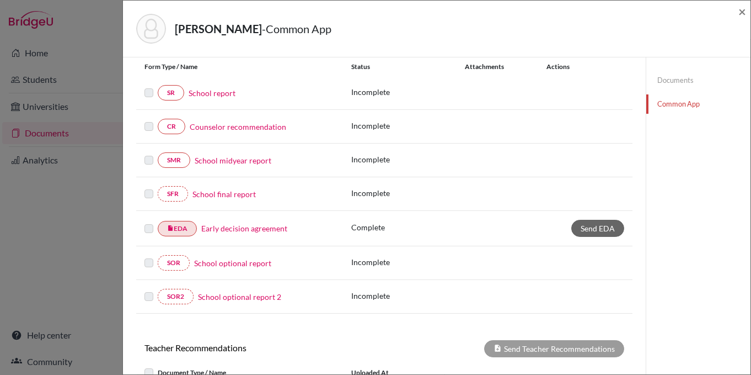
scroll to position [140, 0]
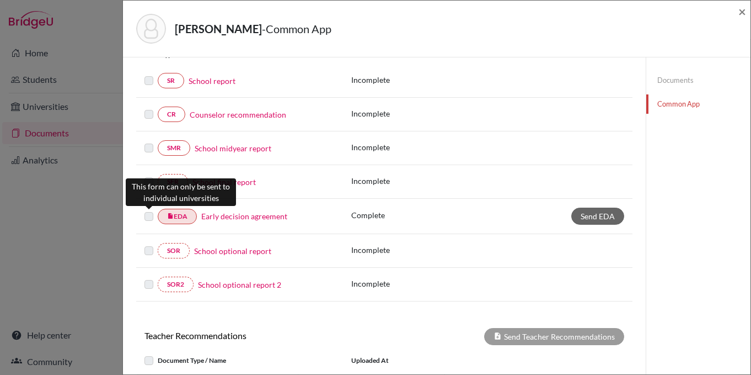
click at [146, 210] on label at bounding box center [149, 210] width 9 height 0
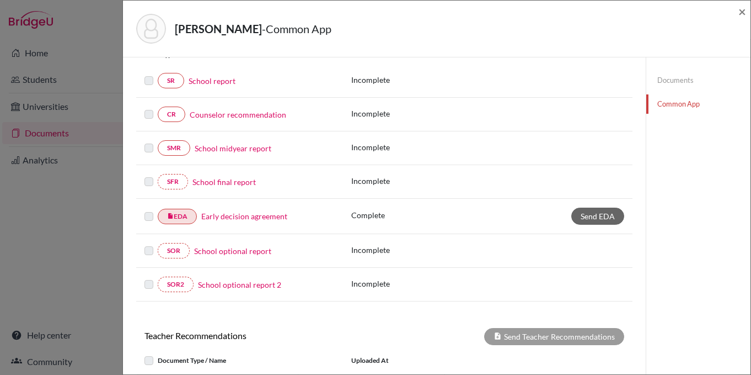
click at [143, 215] on div "insert_drive_file EDA Early decision agreement" at bounding box center [239, 216] width 207 height 15
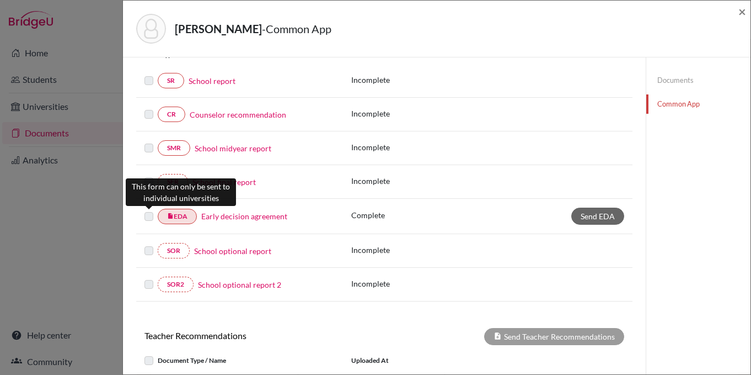
click at [151, 210] on label at bounding box center [149, 210] width 9 height 0
click at [149, 210] on label at bounding box center [149, 210] width 9 height 0
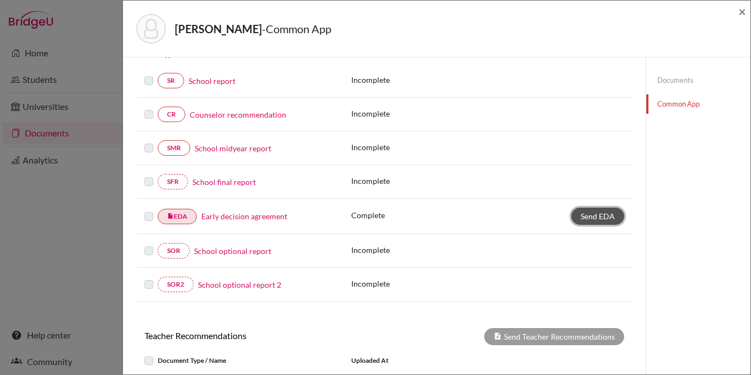
click at [605, 215] on span "Send EDA" at bounding box center [598, 215] width 34 height 9
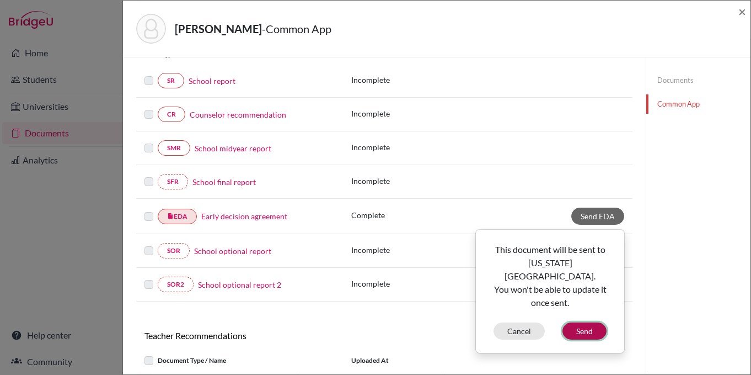
click at [591, 322] on button "Send" at bounding box center [585, 330] width 44 height 17
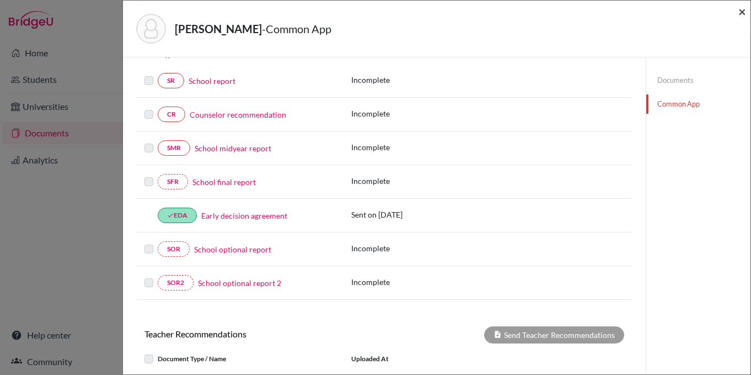
click at [745, 16] on span "×" at bounding box center [743, 11] width 8 height 16
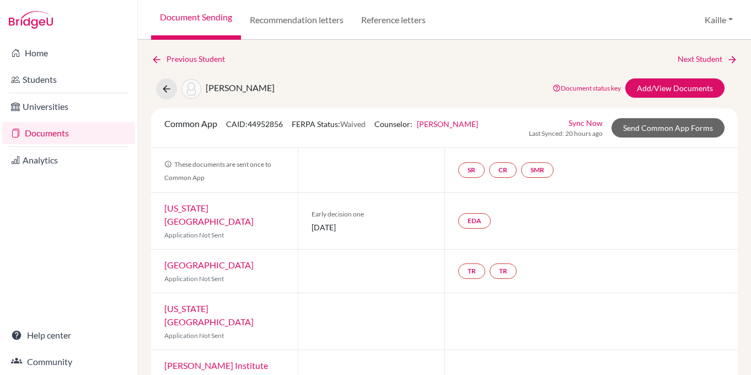
scroll to position [5, 0]
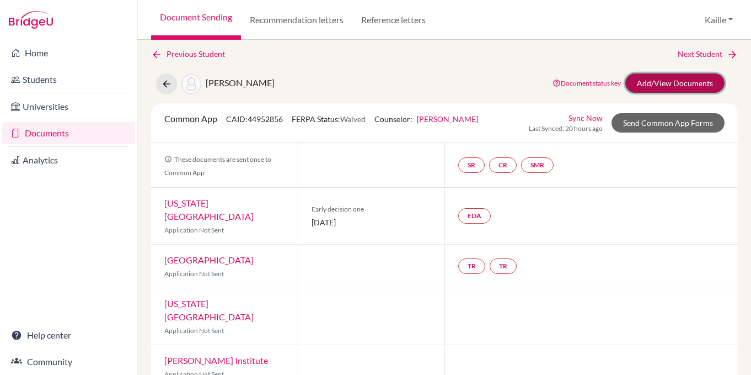
click at [690, 83] on link "Add/View Documents" at bounding box center [675, 82] width 99 height 19
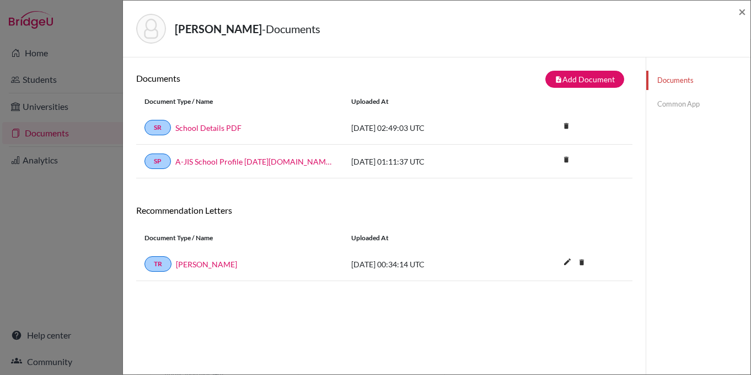
click at [689, 106] on link "Common App" at bounding box center [699, 103] width 104 height 19
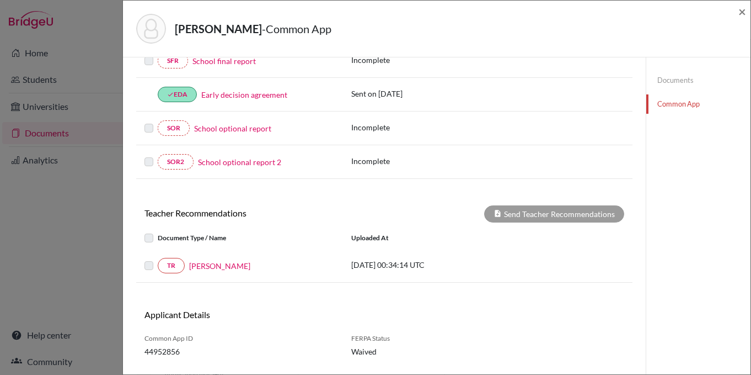
scroll to position [287, 0]
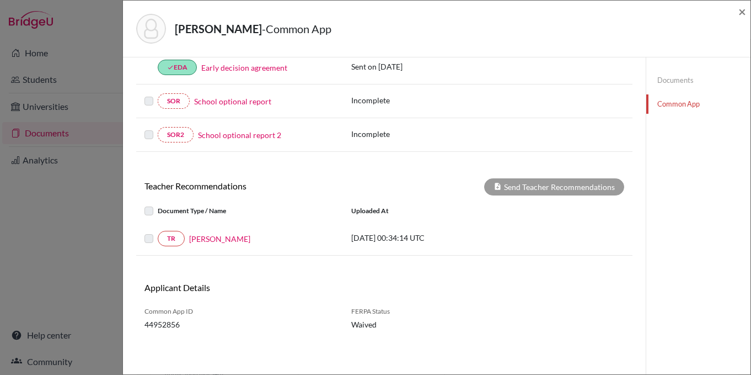
click at [158, 232] on label at bounding box center [158, 232] width 0 height 0
click at [158, 204] on label at bounding box center [158, 204] width 0 height 0
click at [158, 232] on label at bounding box center [158, 232] width 0 height 0
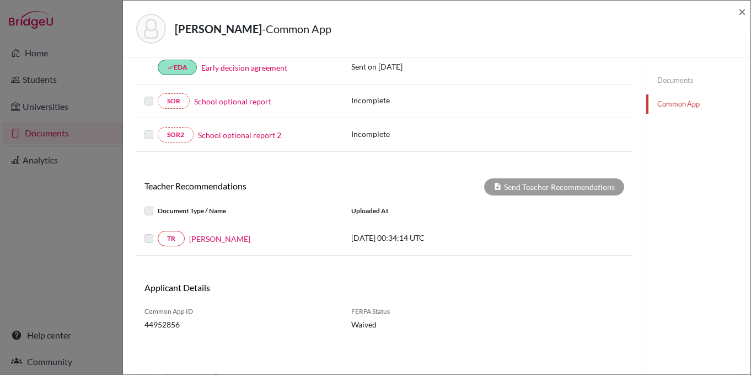
click at [158, 232] on label at bounding box center [158, 232] width 0 height 0
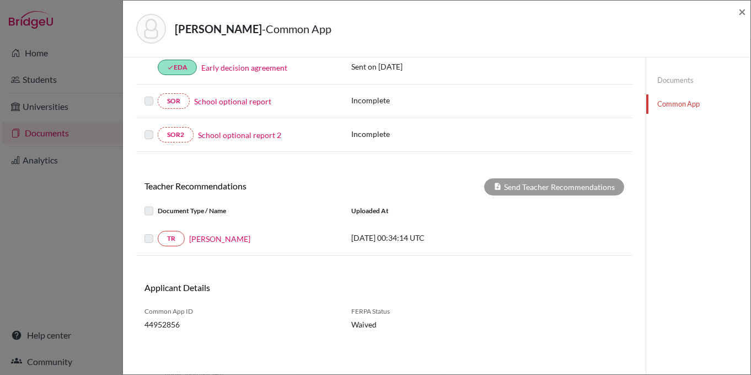
click at [158, 232] on label at bounding box center [158, 232] width 0 height 0
click at [377, 242] on p "2025-09-17 00:34:14 UTC" at bounding box center [425, 238] width 149 height 12
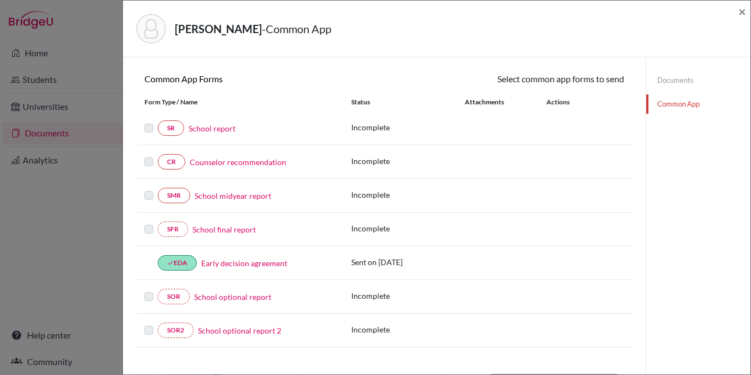
scroll to position [0, 0]
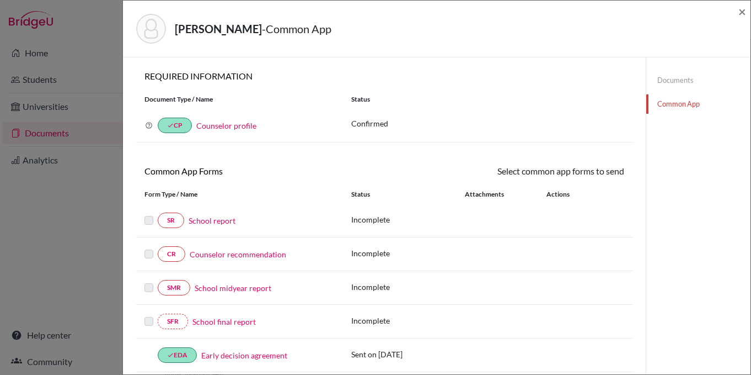
click at [672, 84] on link "Documents" at bounding box center [699, 80] width 104 height 19
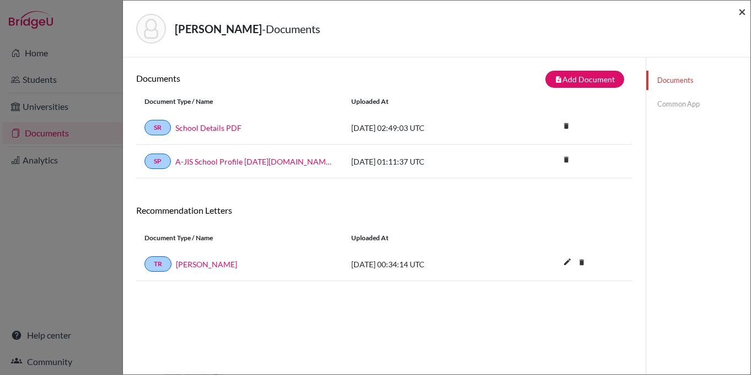
click at [744, 14] on span "×" at bounding box center [743, 11] width 8 height 16
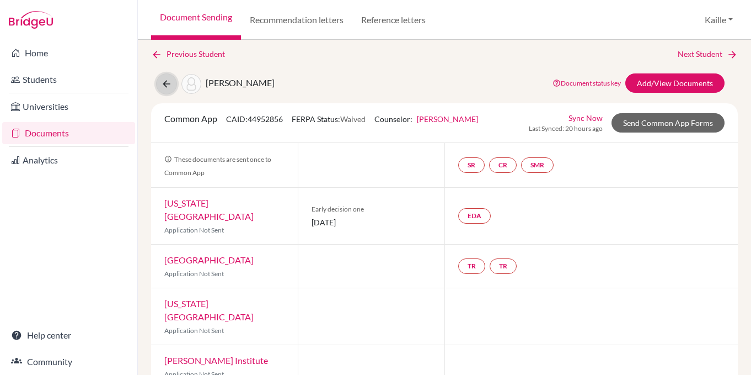
click at [165, 88] on icon at bounding box center [166, 83] width 11 height 11
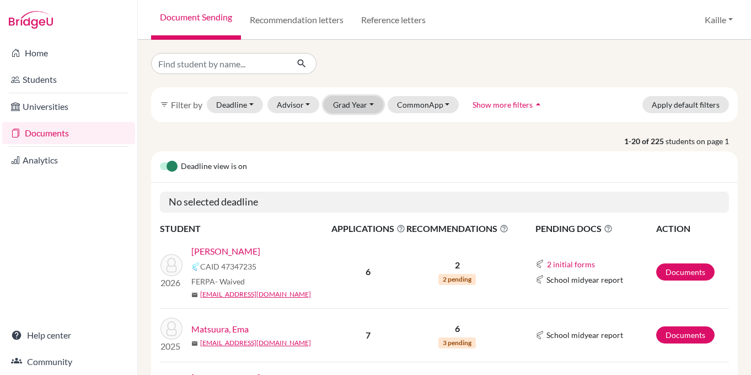
click at [364, 105] on button "Grad Year" at bounding box center [354, 104] width 60 height 17
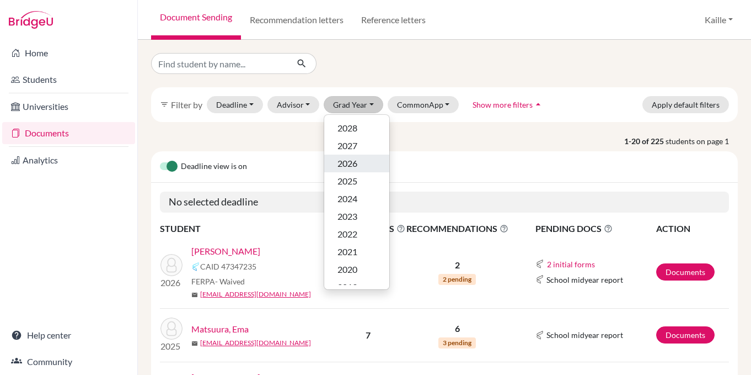
click at [351, 165] on span "2026" at bounding box center [348, 163] width 20 height 13
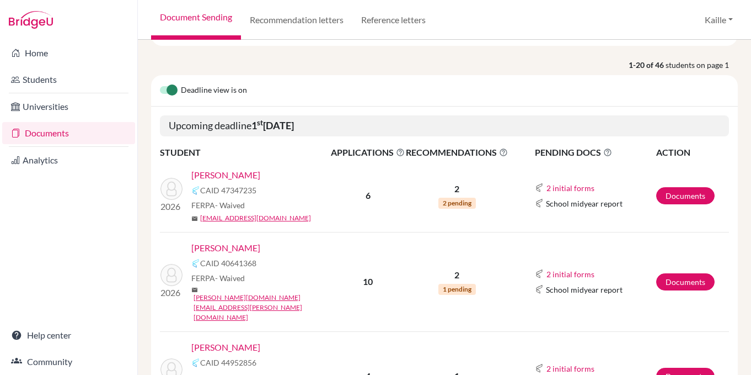
scroll to position [130, 0]
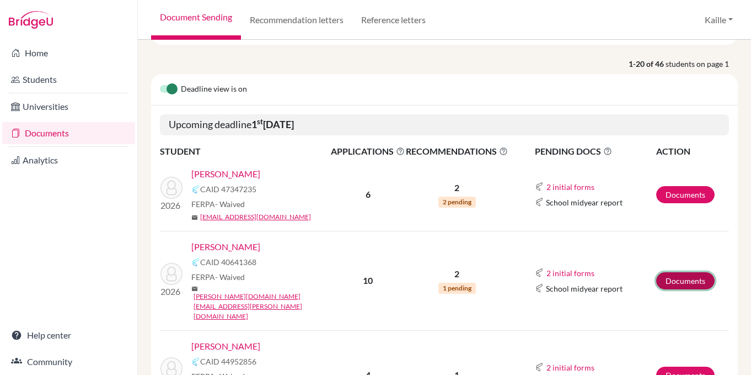
click at [701, 272] on link "Documents" at bounding box center [686, 280] width 58 height 17
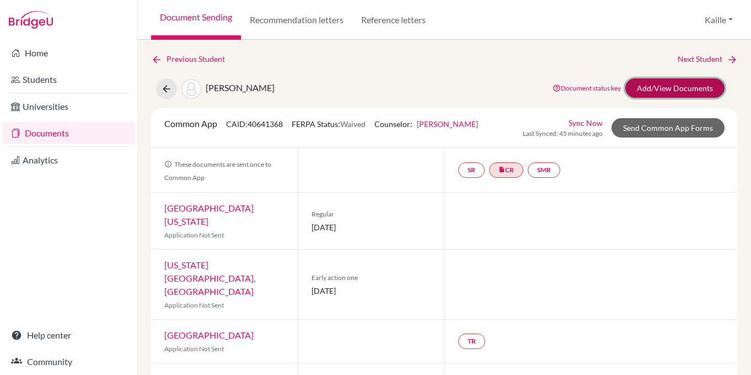
click at [696, 89] on link "Add/View Documents" at bounding box center [675, 87] width 99 height 19
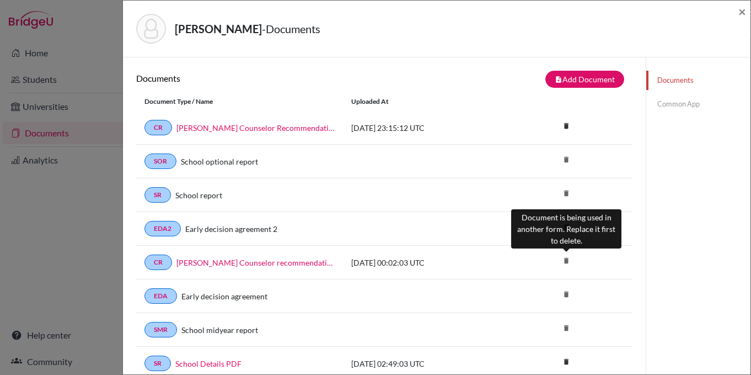
click at [568, 259] on icon "delete" at bounding box center [566, 260] width 17 height 17
